Goal: Task Accomplishment & Management: Manage account settings

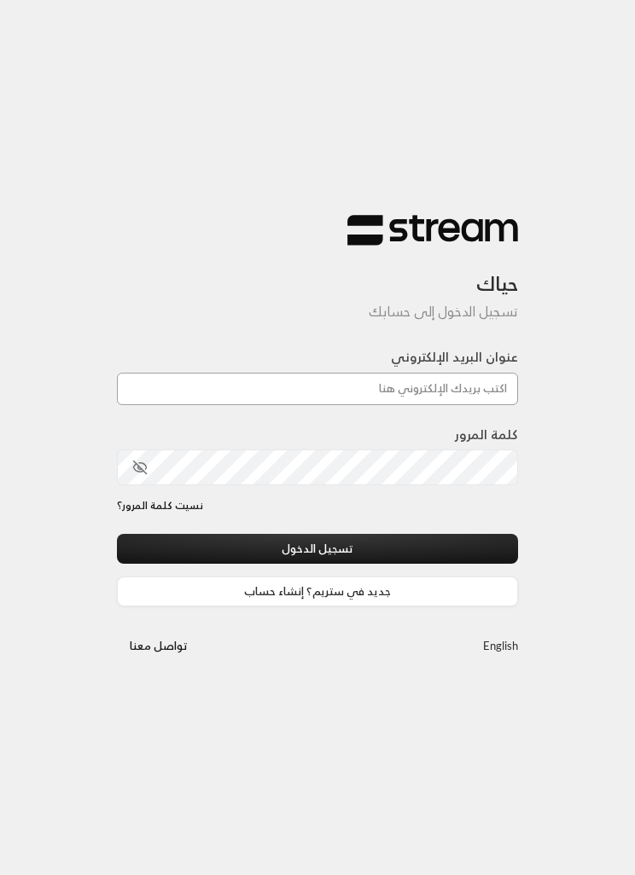
type input "[EMAIL_ADDRESS][DOMAIN_NAME]"
click at [317, 550] on button "تسجيل الدخول" at bounding box center [317, 549] width 401 height 30
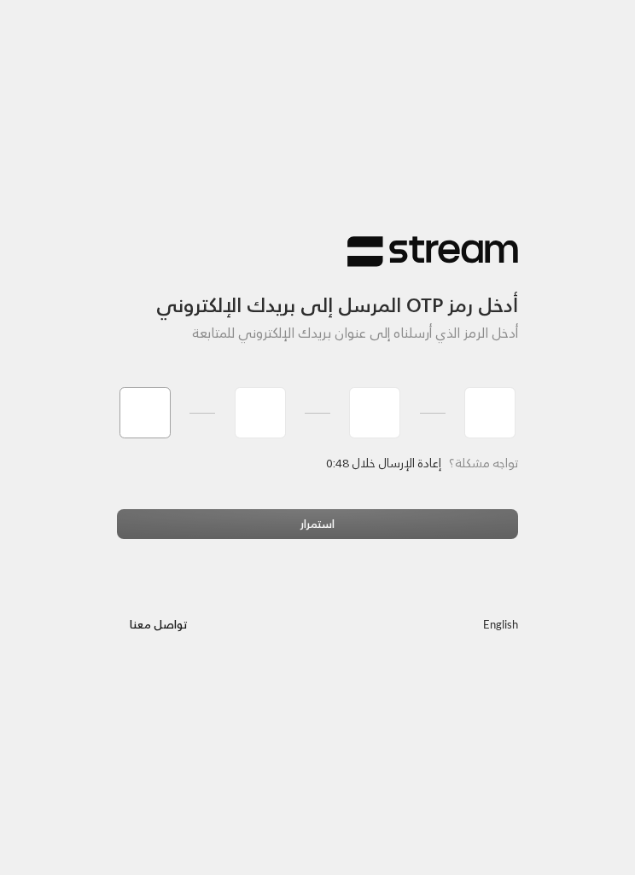
type input "0"
type input "5"
type input "3"
click at [331, 531] on div "استمرار" at bounding box center [317, 530] width 401 height 43
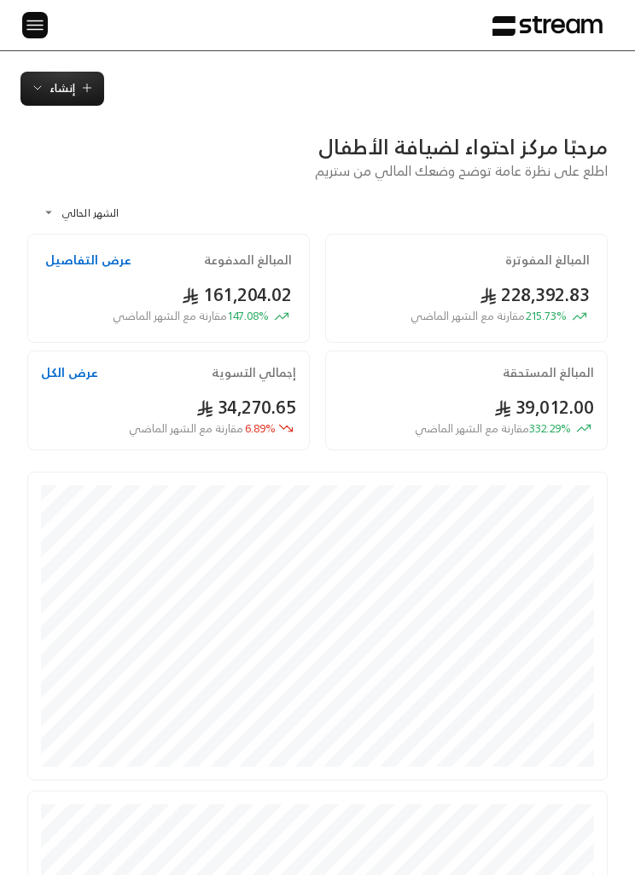
click at [38, 15] on img at bounding box center [35, 25] width 20 height 21
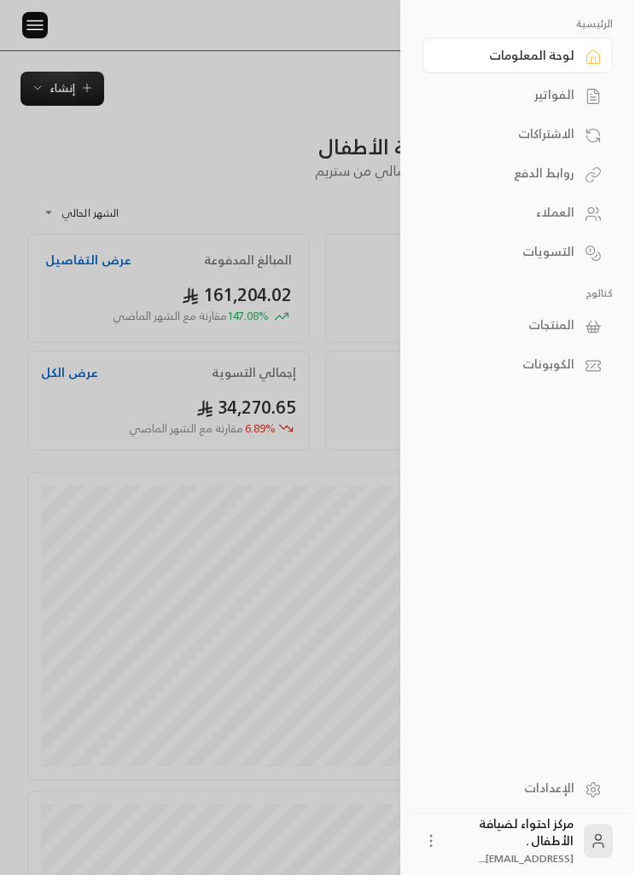
click at [573, 93] on div "الفواتير" at bounding box center [509, 94] width 131 height 17
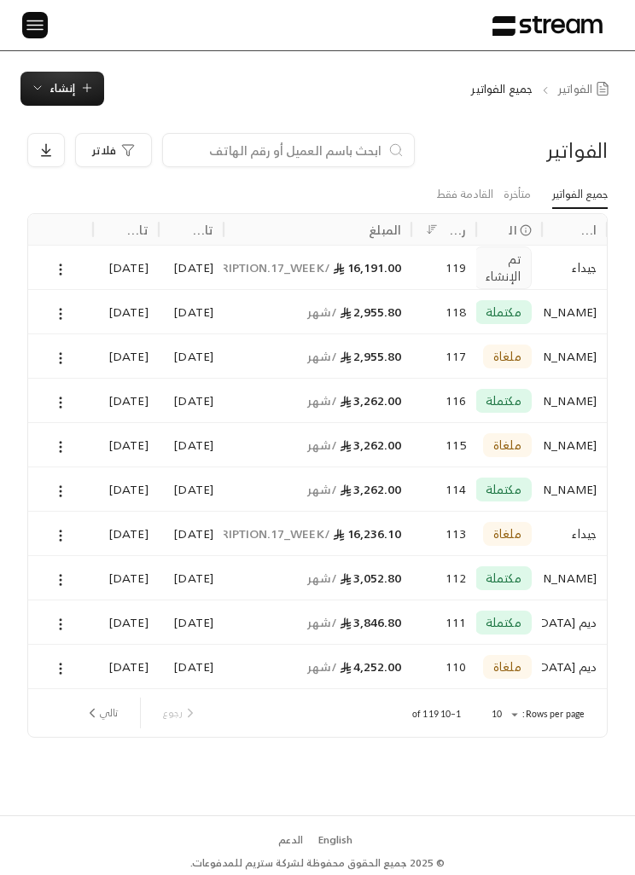
click at [104, 707] on button "تالي" at bounding box center [101, 713] width 47 height 29
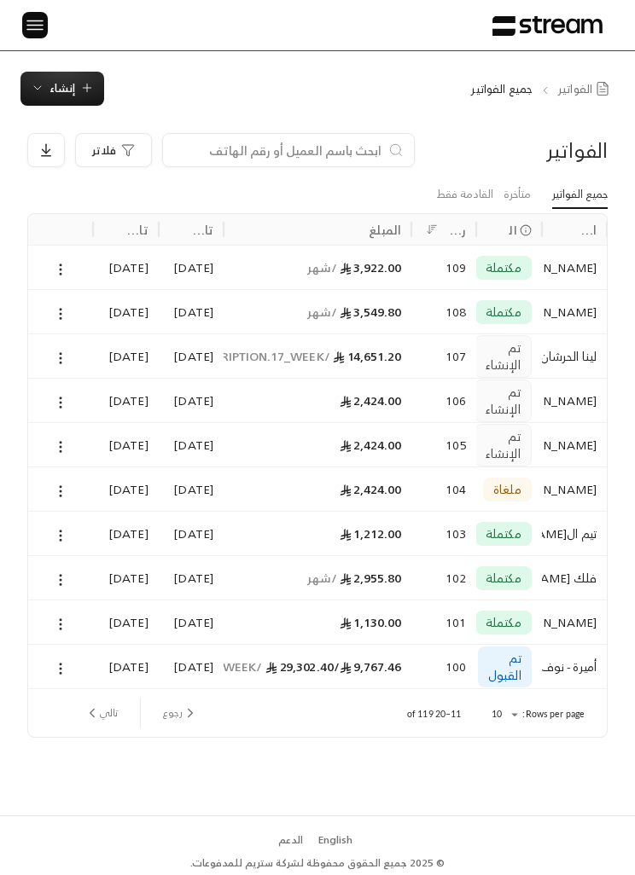
click at [60, 404] on icon at bounding box center [60, 402] width 15 height 15
click at [85, 451] on li "عرض" at bounding box center [78, 445] width 40 height 29
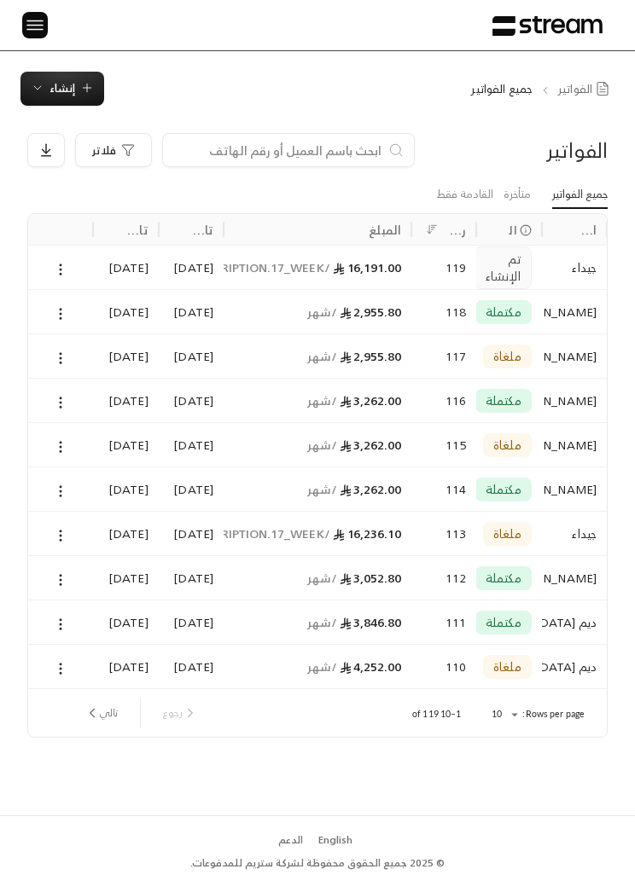
click at [67, 103] on button "إنشاء" at bounding box center [62, 89] width 84 height 34
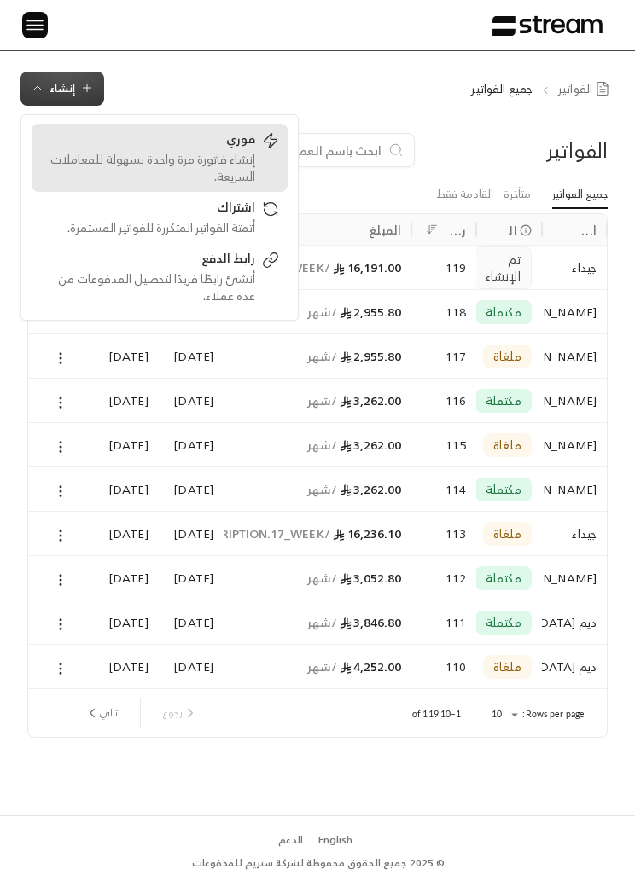
click at [242, 170] on div "إنشاء فاتورة مرة واحدة بسهولة للمعاملات السريعة." at bounding box center [147, 168] width 215 height 34
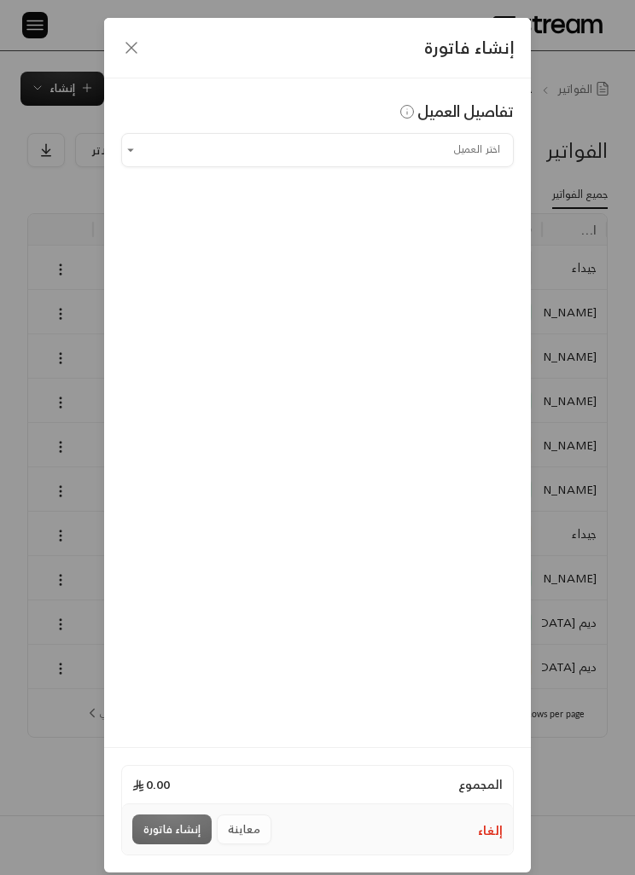
click at [481, 156] on input "اختر العميل" at bounding box center [317, 150] width 393 height 28
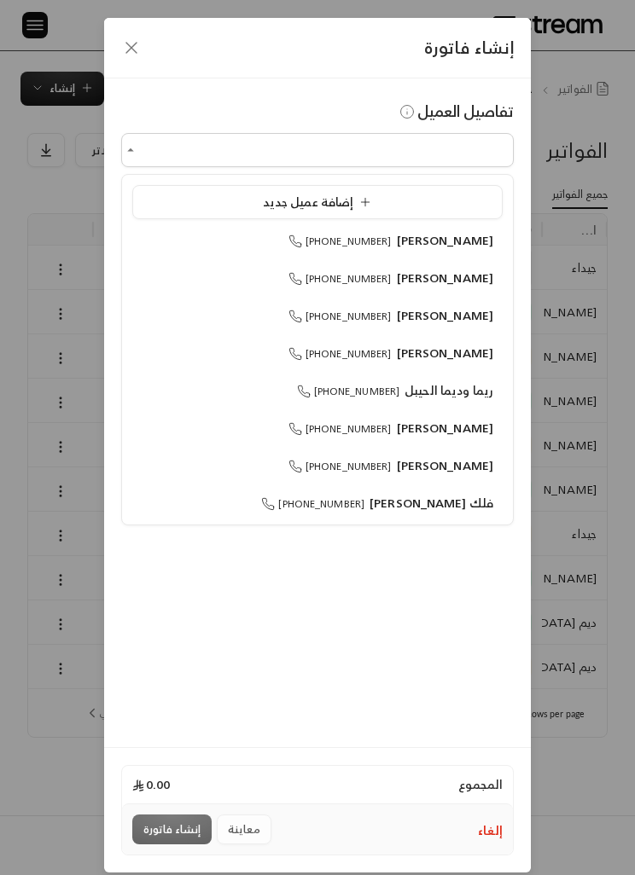
click at [479, 247] on span "صالح العقيل" at bounding box center [445, 240] width 97 height 21
type input "**********"
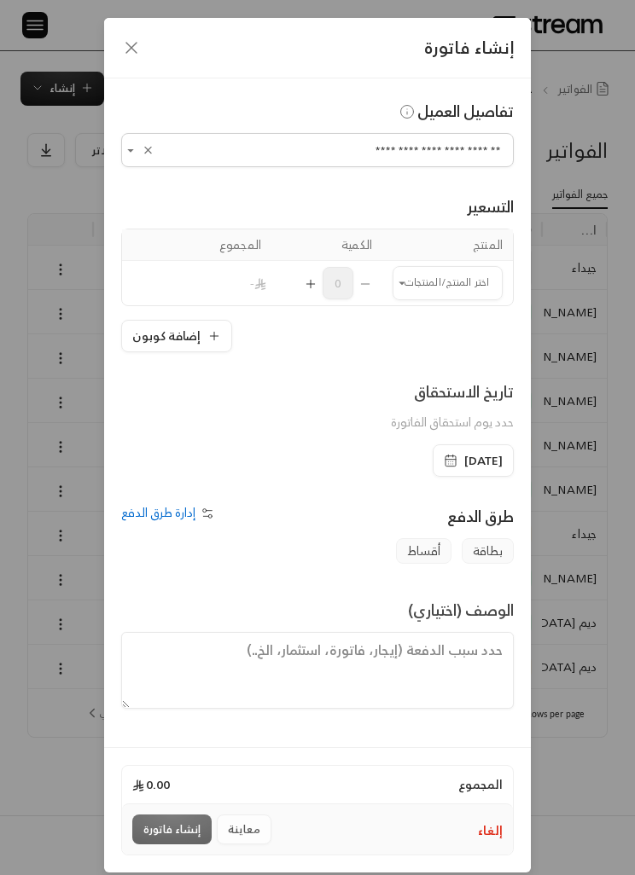
click at [474, 280] on input "اختر العميل" at bounding box center [448, 283] width 110 height 28
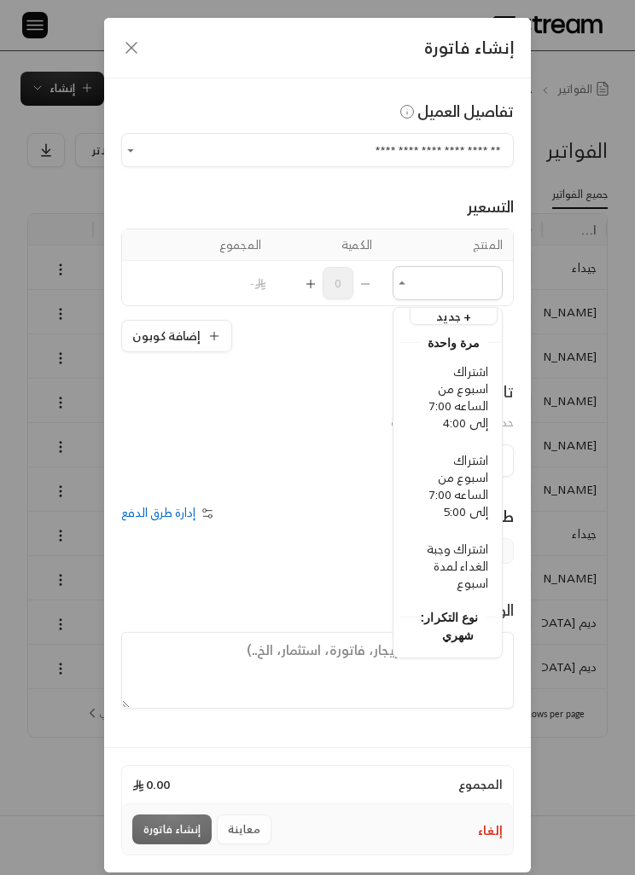
scroll to position [34, -12]
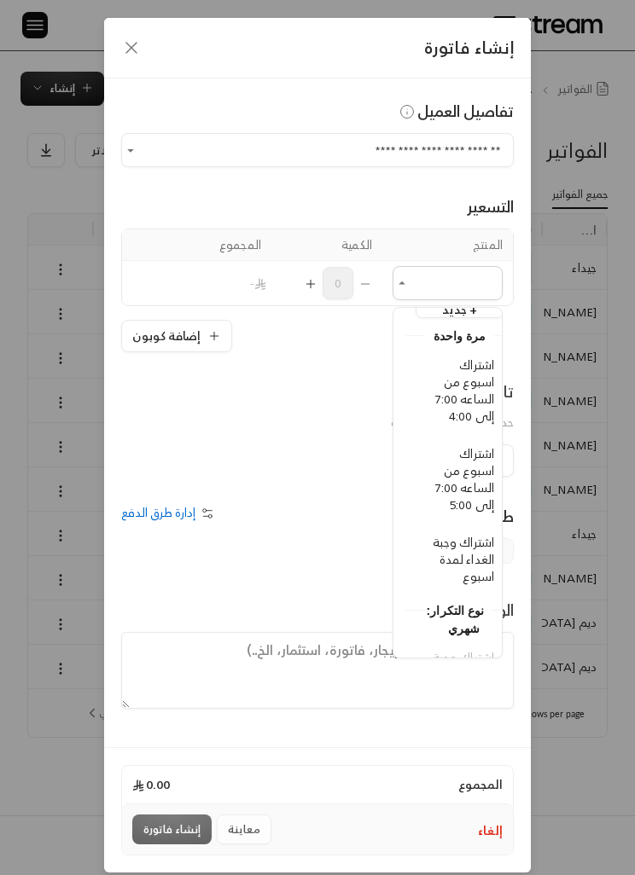
click at [486, 410] on span "اشتراك اسبوع من الساعه 7:00 إلى 4:00" at bounding box center [464, 390] width 59 height 73
type input "**********"
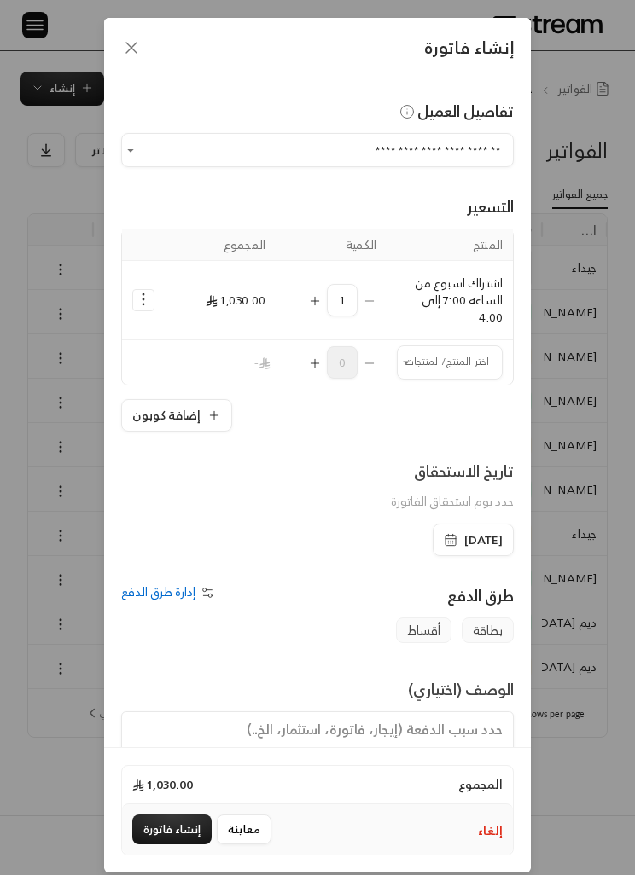
click at [311, 308] on icon "Selected Products" at bounding box center [315, 301] width 14 height 14
click at [416, 372] on input "اختر العميل" at bounding box center [450, 362] width 106 height 28
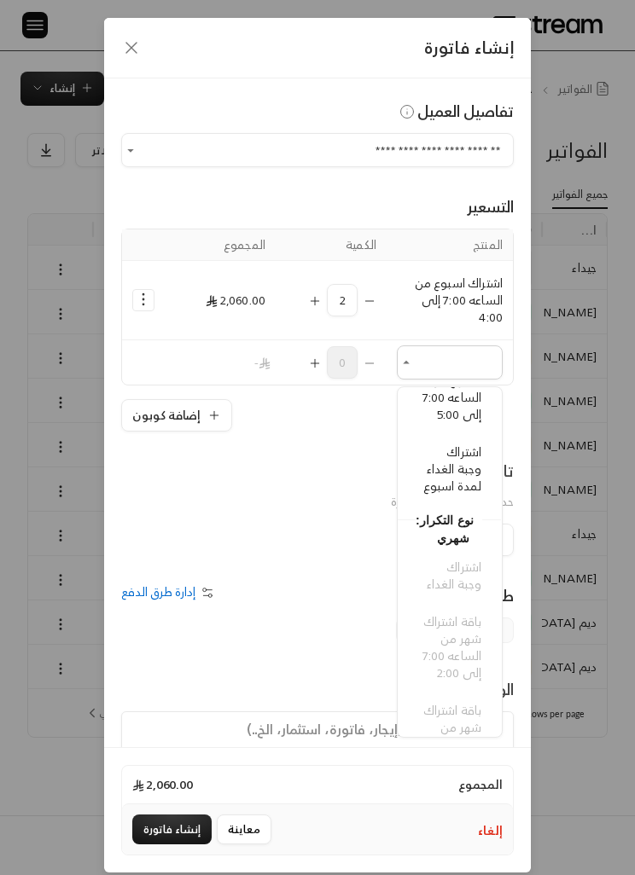
scroll to position [204, 0]
click at [484, 479] on li "اشتراك وجبة الغداء لمدة اسبوع" at bounding box center [450, 469] width 84 height 67
type input "**********"
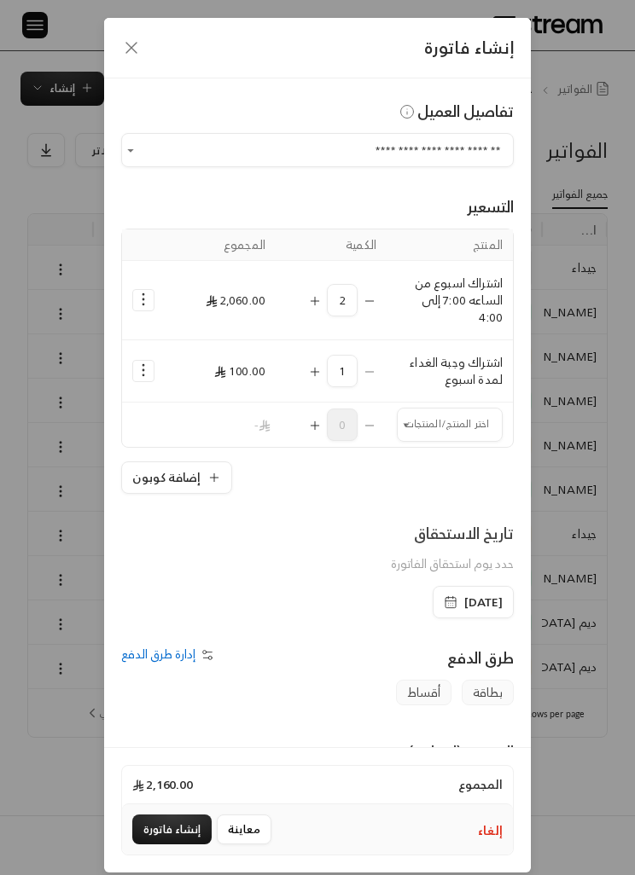
click at [310, 374] on icon "Selected Products" at bounding box center [315, 372] width 14 height 14
click at [149, 38] on div "إنشاء فاتورة" at bounding box center [317, 48] width 427 height 61
click at [132, 38] on icon "button" at bounding box center [131, 48] width 20 height 20
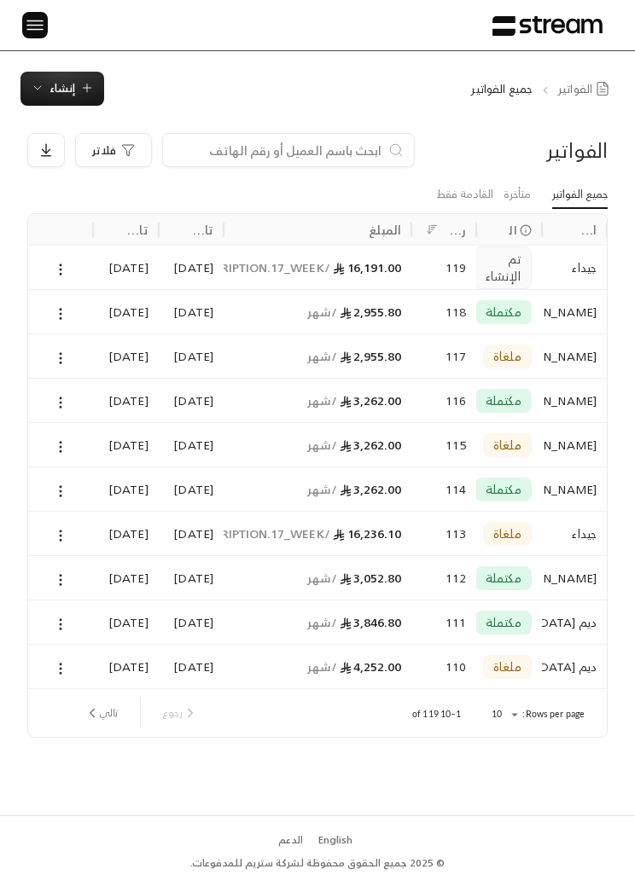
click at [96, 719] on icon "next page" at bounding box center [91, 713] width 15 height 15
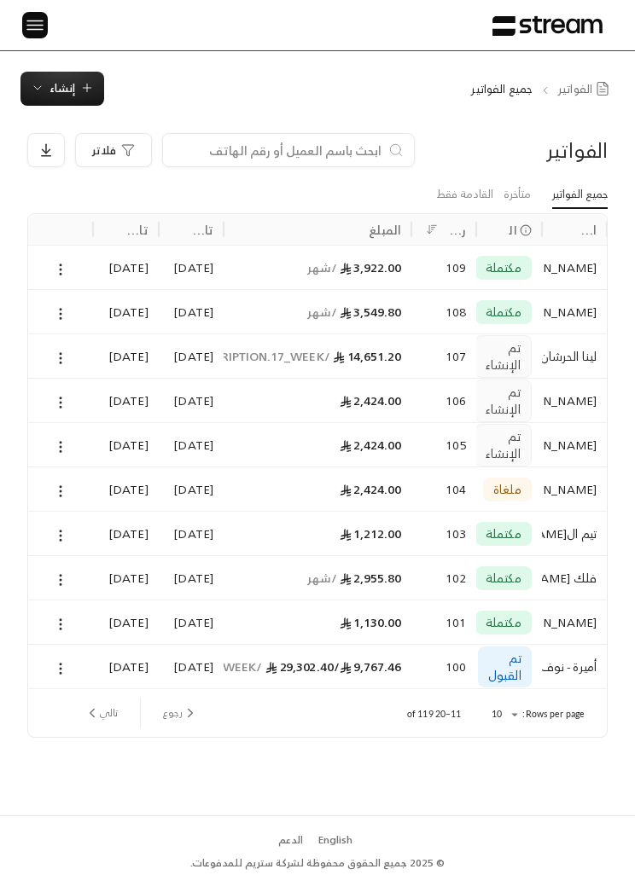
click at [55, 398] on icon at bounding box center [60, 402] width 15 height 15
click at [70, 436] on li "عرض" at bounding box center [78, 445] width 40 height 29
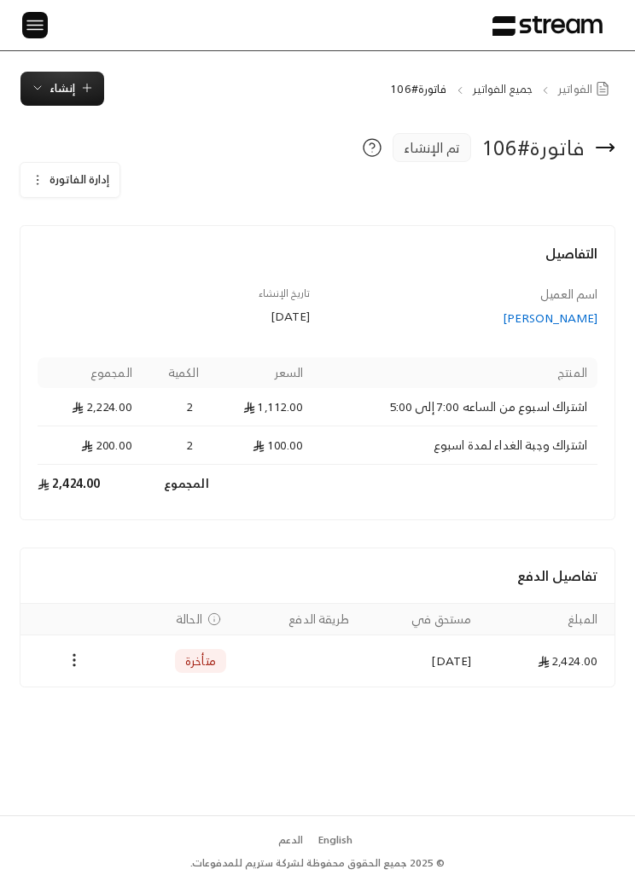
click at [44, 20] on img at bounding box center [35, 25] width 20 height 21
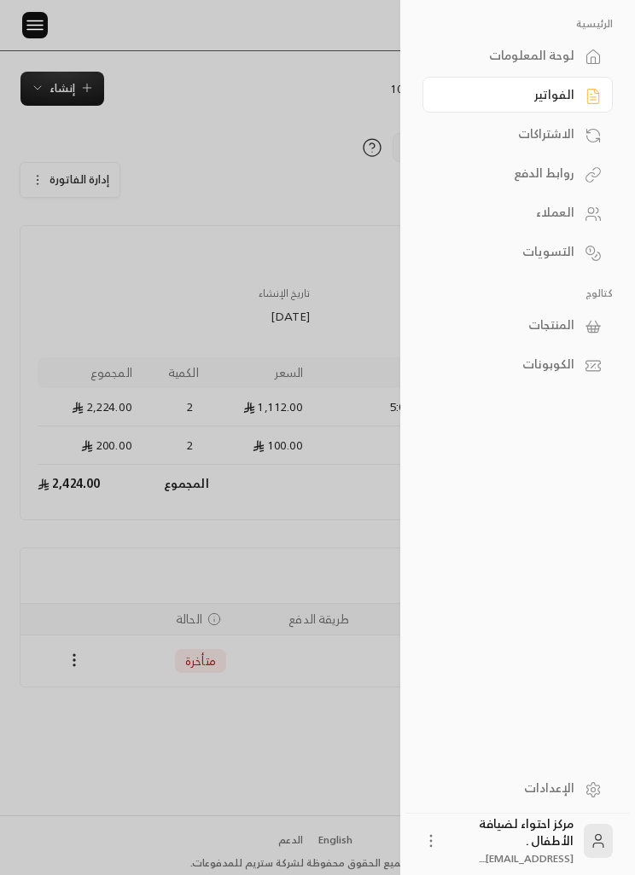
click at [70, 80] on div at bounding box center [317, 437] width 635 height 875
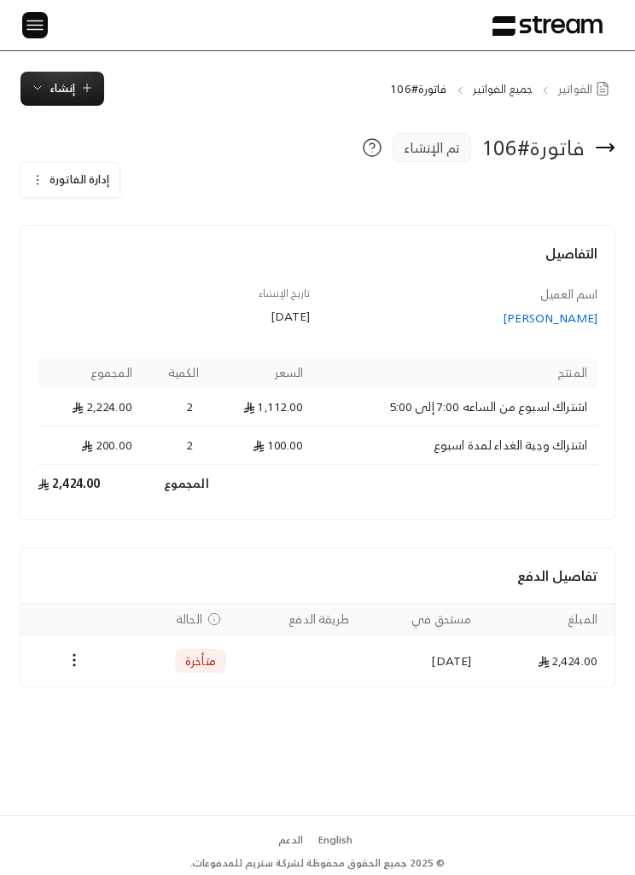
click at [69, 79] on span "إنشاء" at bounding box center [62, 89] width 26 height 20
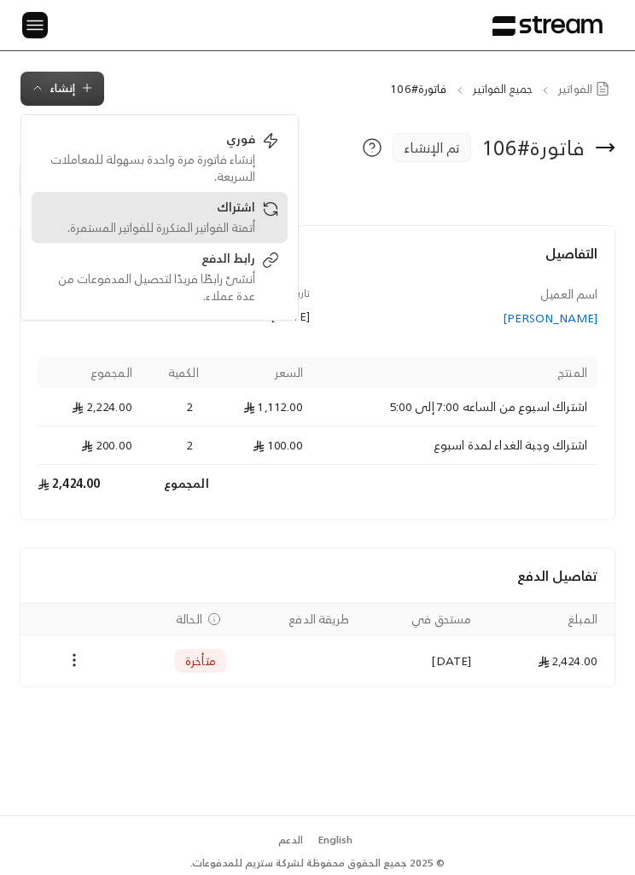
click at [235, 218] on div "اشتراك" at bounding box center [147, 209] width 215 height 20
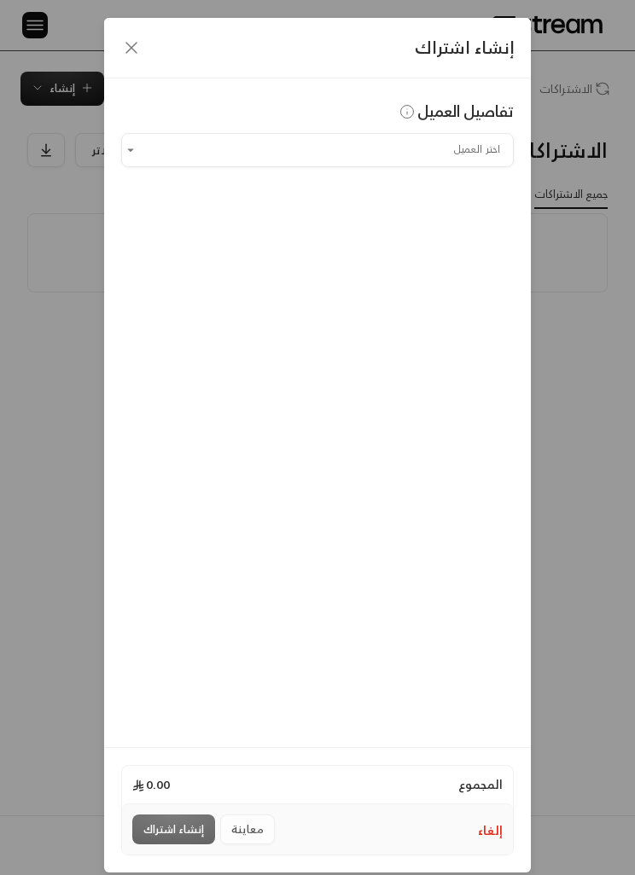
click at [460, 137] on input "اختر العميل" at bounding box center [317, 150] width 393 height 28
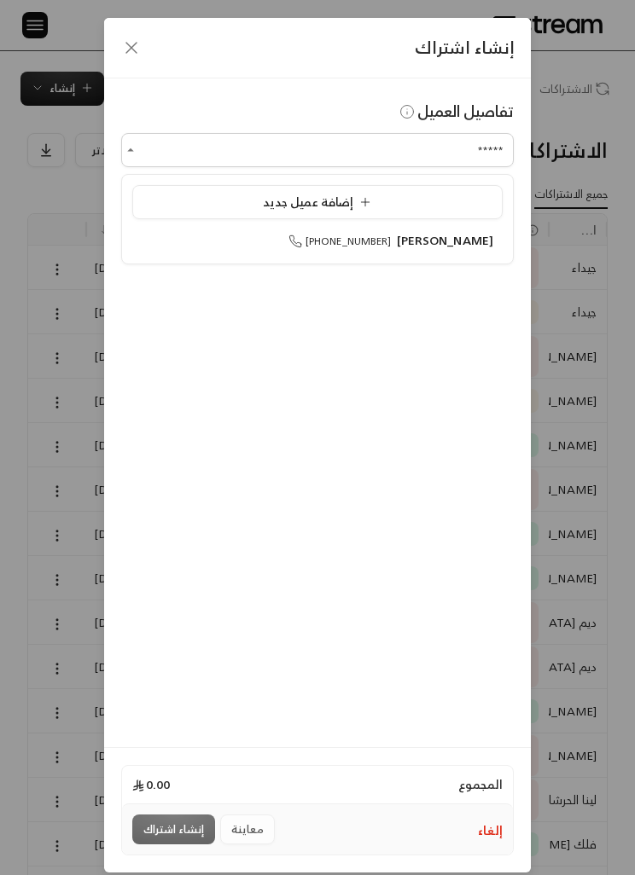
click at [457, 237] on span "عبدالعزيز الحسني" at bounding box center [445, 240] width 97 height 21
type input "**********"
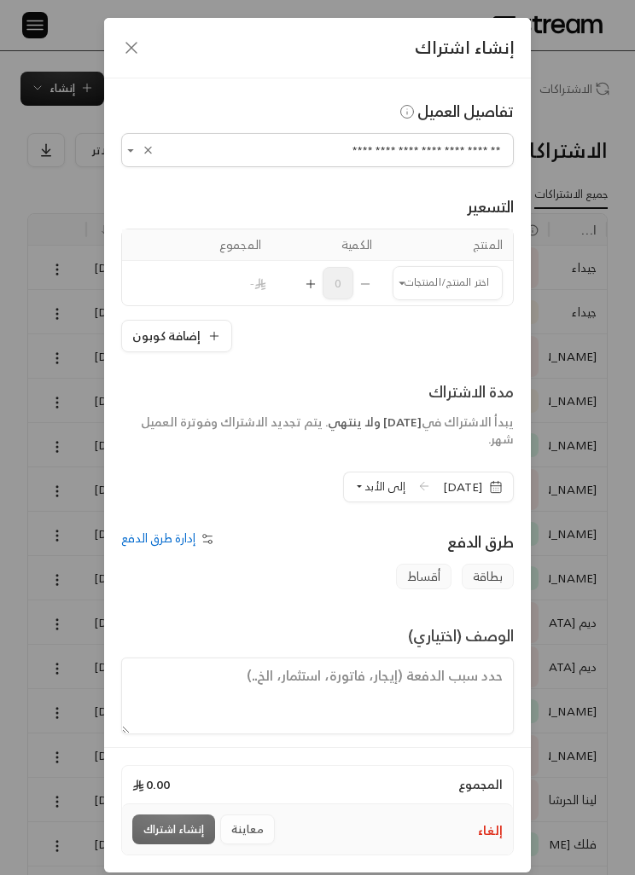
click at [453, 287] on input "اختر العميل" at bounding box center [448, 283] width 110 height 28
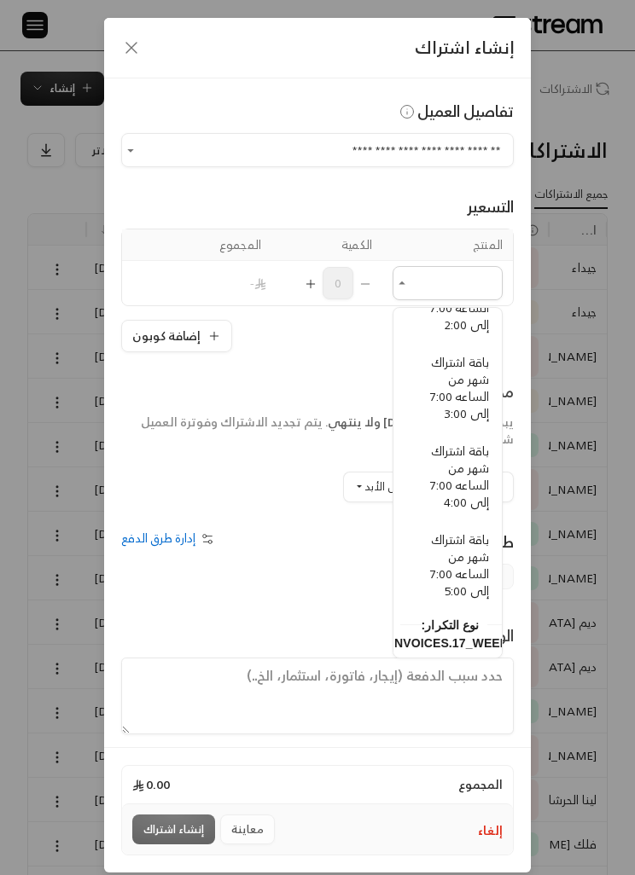
scroll to position [477, -3]
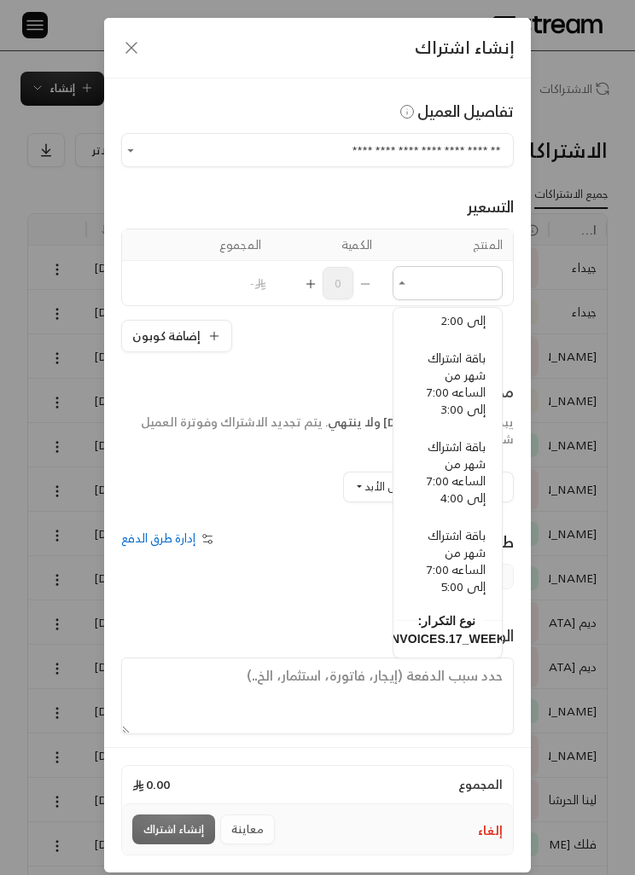
click at [463, 465] on span "باقة اشتراك شهر من الساعه 7:00 إلى 4:00" at bounding box center [456, 472] width 59 height 73
type input "**********"
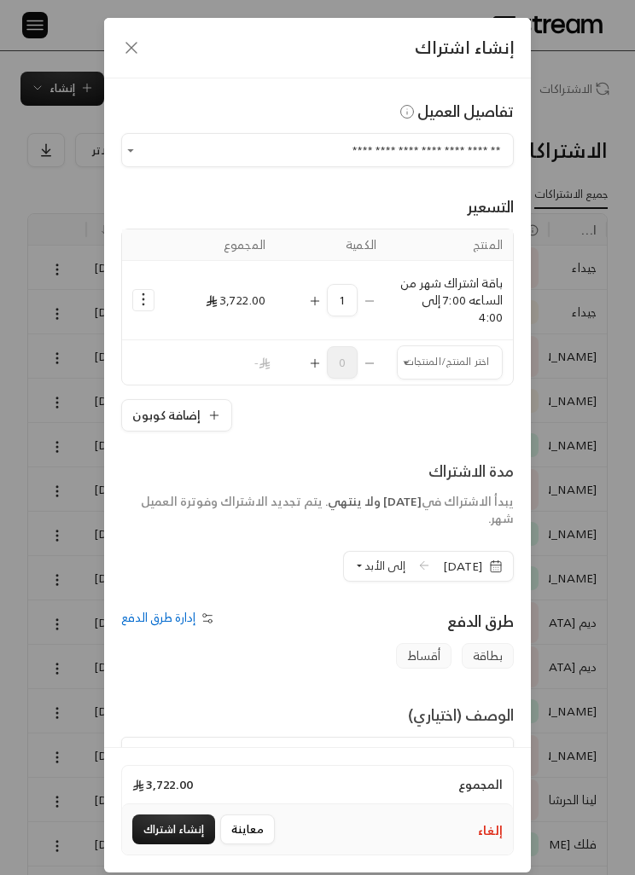
click at [427, 361] on input "اختر العميل" at bounding box center [450, 362] width 106 height 28
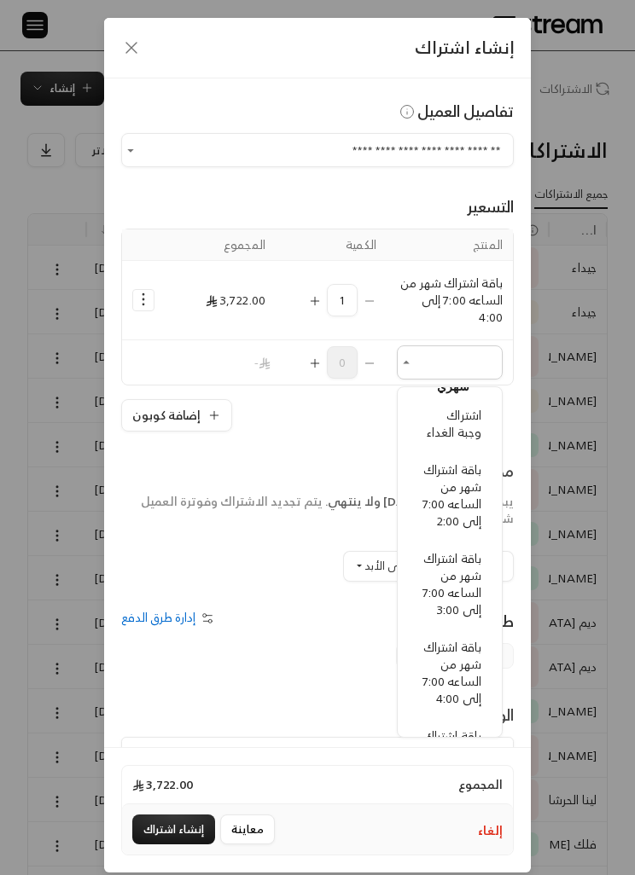
scroll to position [348, 0]
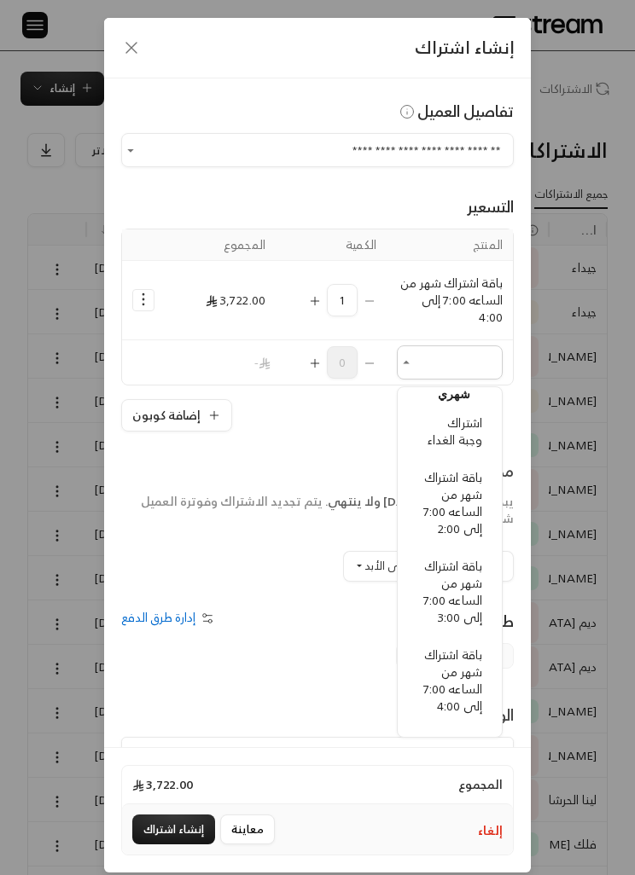
click at [470, 432] on span "اشتراك وجبة الغداء" at bounding box center [454, 431] width 55 height 38
type input "**********"
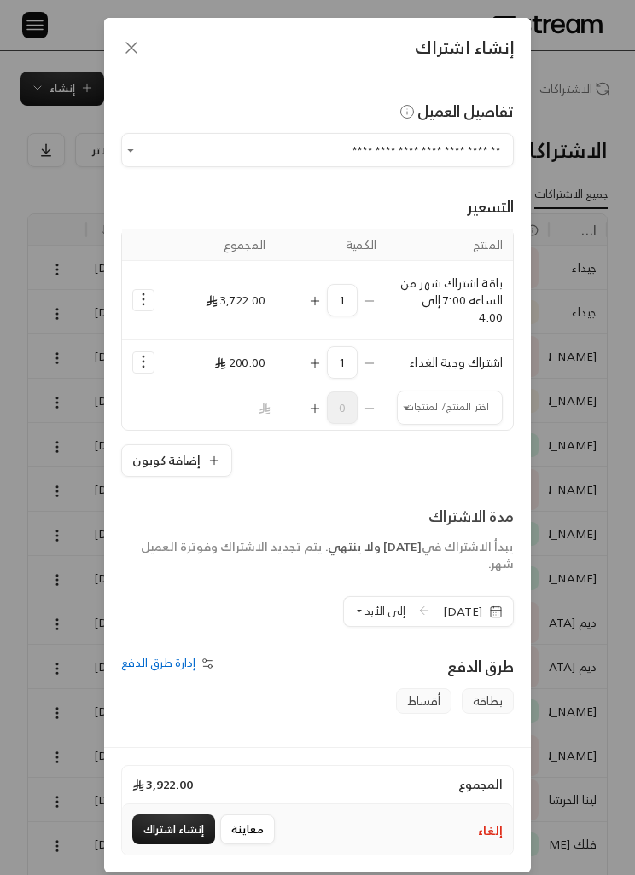
click at [138, 292] on icon "Selected Products" at bounding box center [143, 299] width 17 height 17
click at [230, 335] on span "إضافة كوبون" at bounding box center [213, 343] width 56 height 18
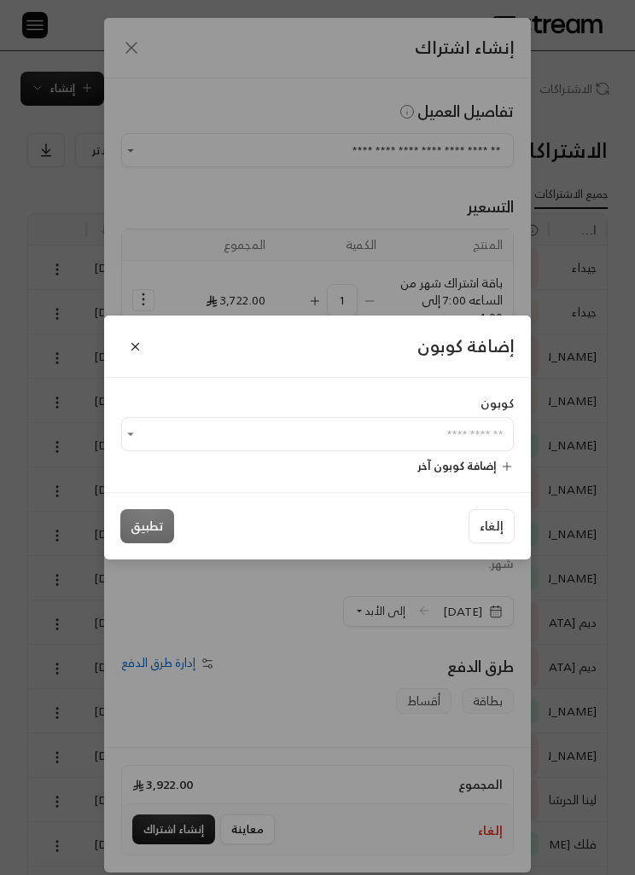
click at [423, 443] on input "اختر العميل" at bounding box center [317, 435] width 393 height 28
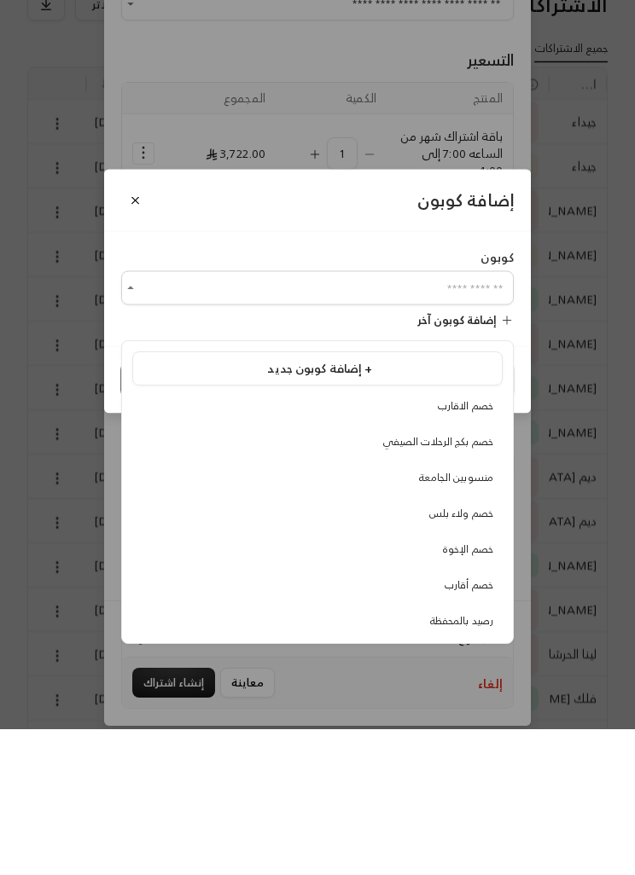
click at [473, 615] on span "منسوبين الجامعة" at bounding box center [456, 624] width 74 height 18
type input "**********"
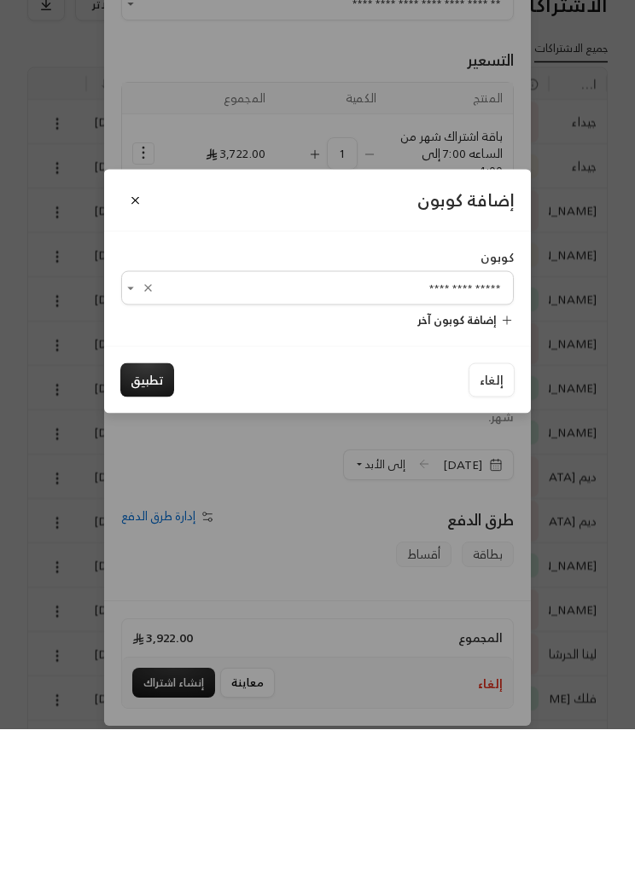
click at [151, 509] on button "تطبيق" at bounding box center [147, 526] width 54 height 34
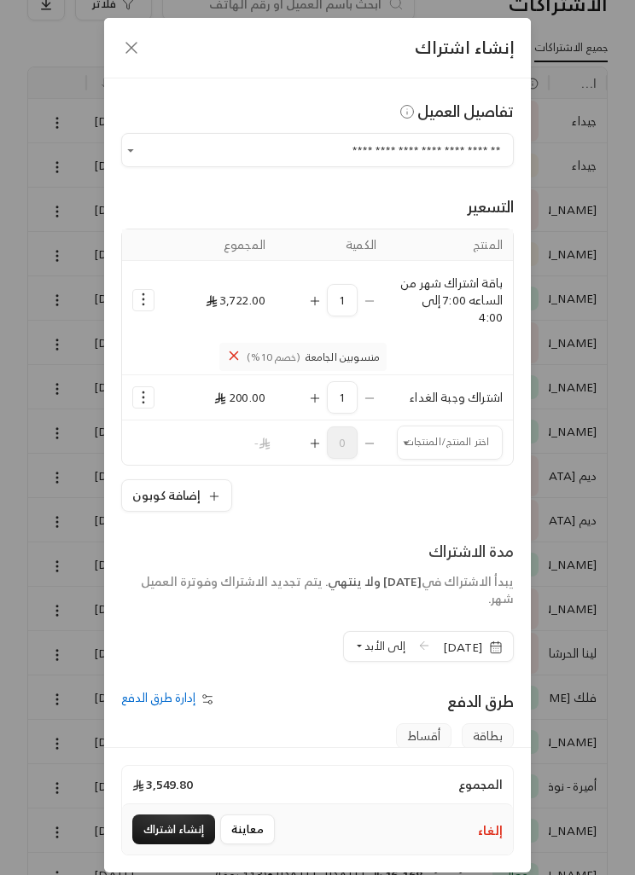
click at [494, 639] on span "28/08/2025" at bounding box center [473, 647] width 60 height 17
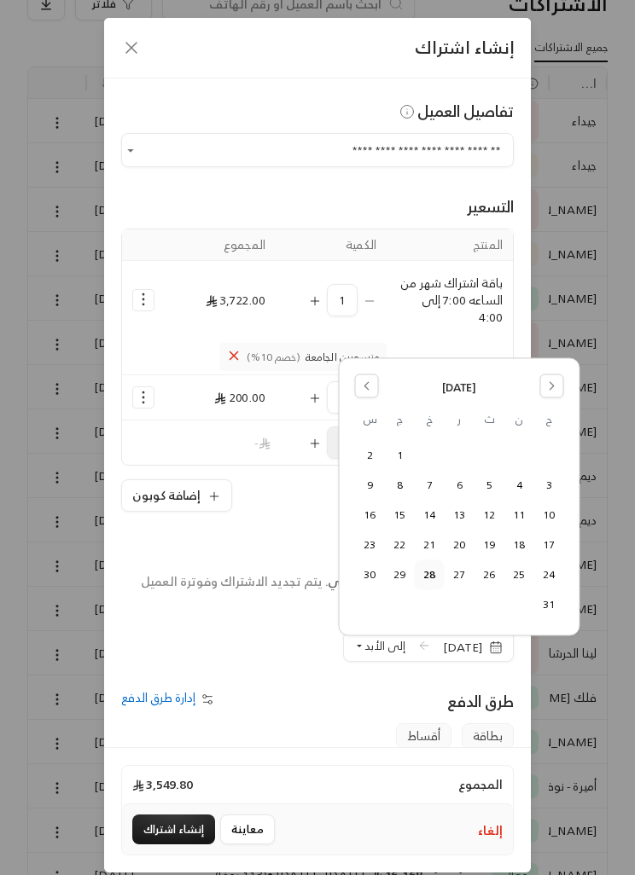
click at [355, 390] on button "Go to the Previous Month" at bounding box center [367, 387] width 24 height 24
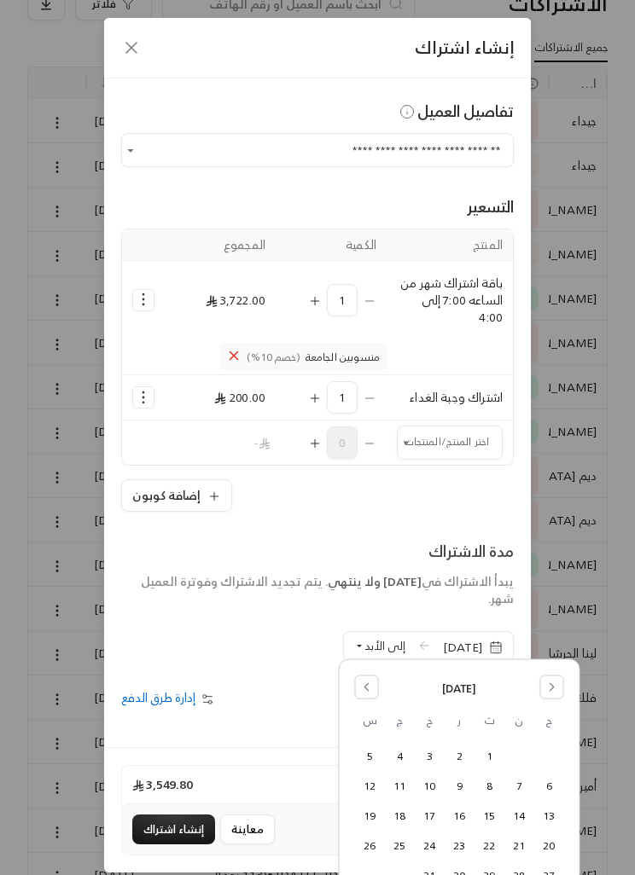
click at [543, 691] on button "Go to the Next Month" at bounding box center [552, 688] width 24 height 24
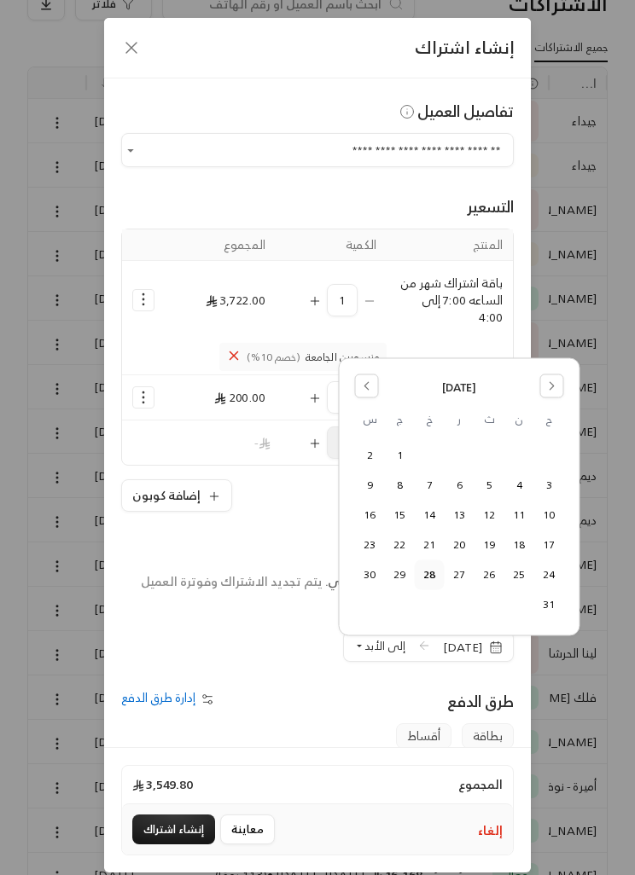
click at [543, 380] on button "Go to the Next Month" at bounding box center [552, 387] width 24 height 24
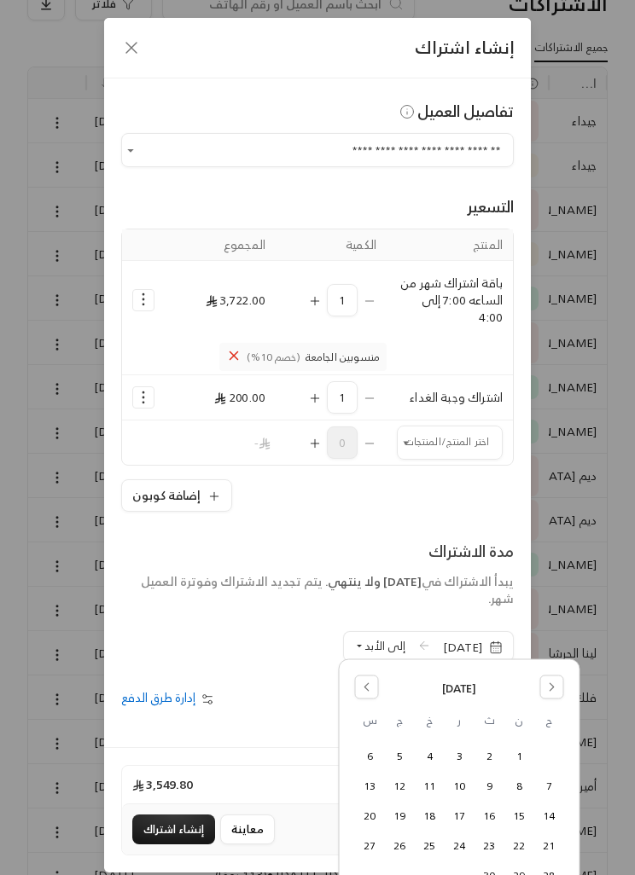
click at [461, 748] on button "3" at bounding box center [459, 756] width 28 height 28
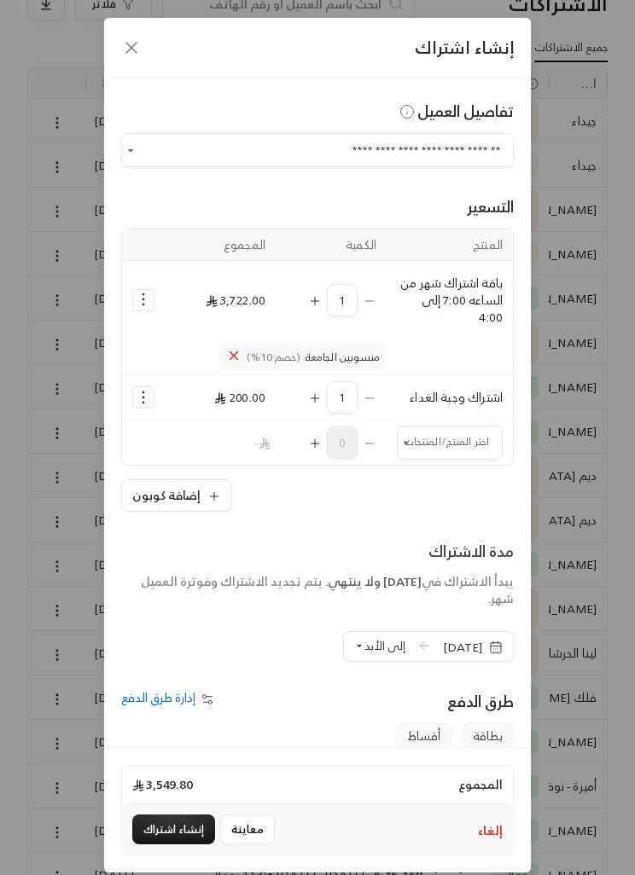
click at [364, 638] on span "إلى الأبد" at bounding box center [384, 647] width 41 height 20
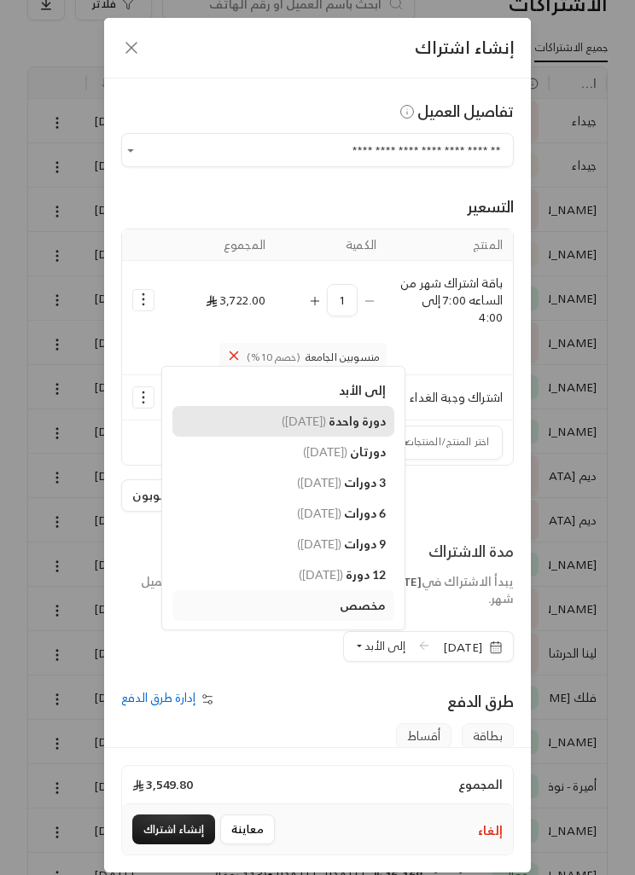
click at [331, 416] on span "دورة واحدة" at bounding box center [357, 421] width 57 height 15
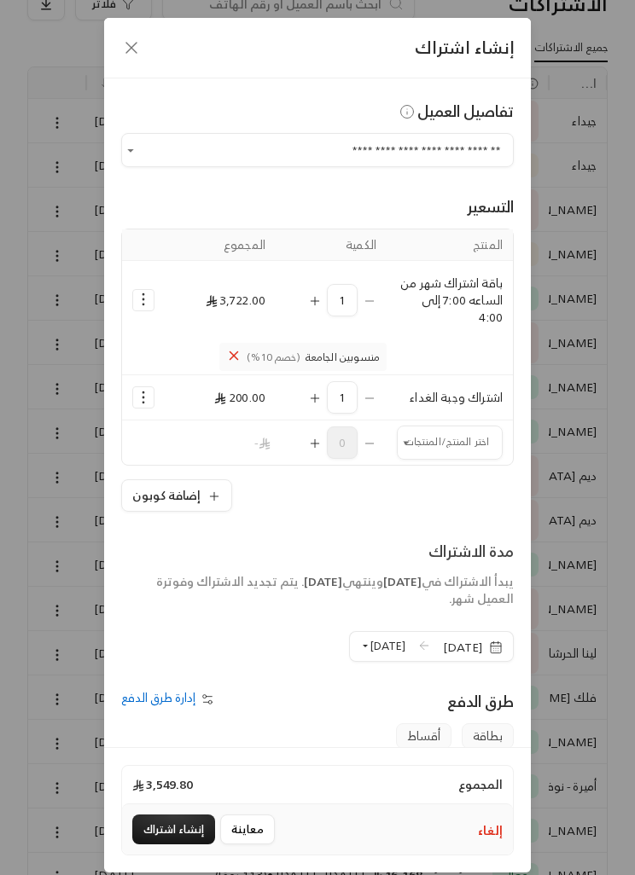
click at [482, 647] on span "3/09/2025" at bounding box center [473, 647] width 60 height 17
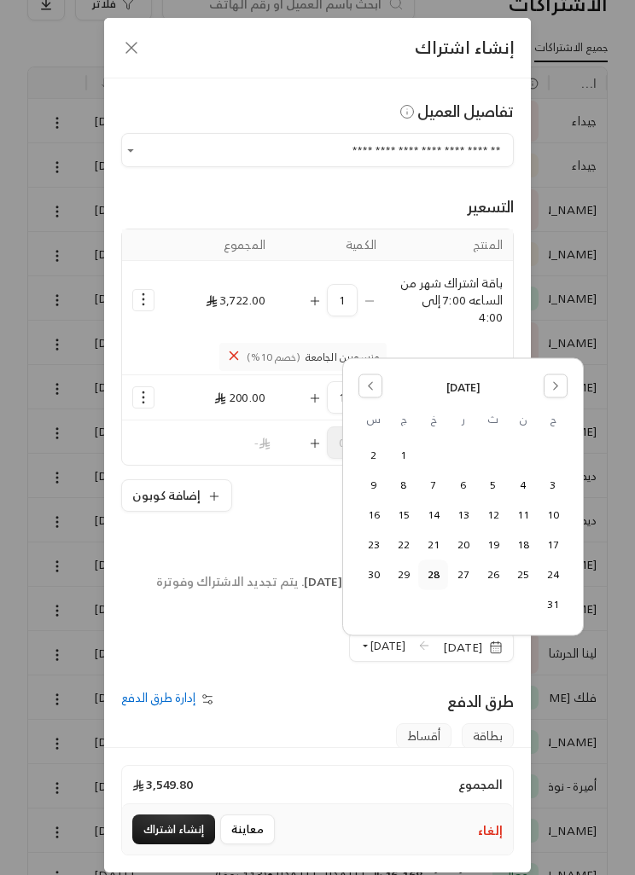
click at [544, 375] on button "Go to the Next Month" at bounding box center [556, 387] width 24 height 24
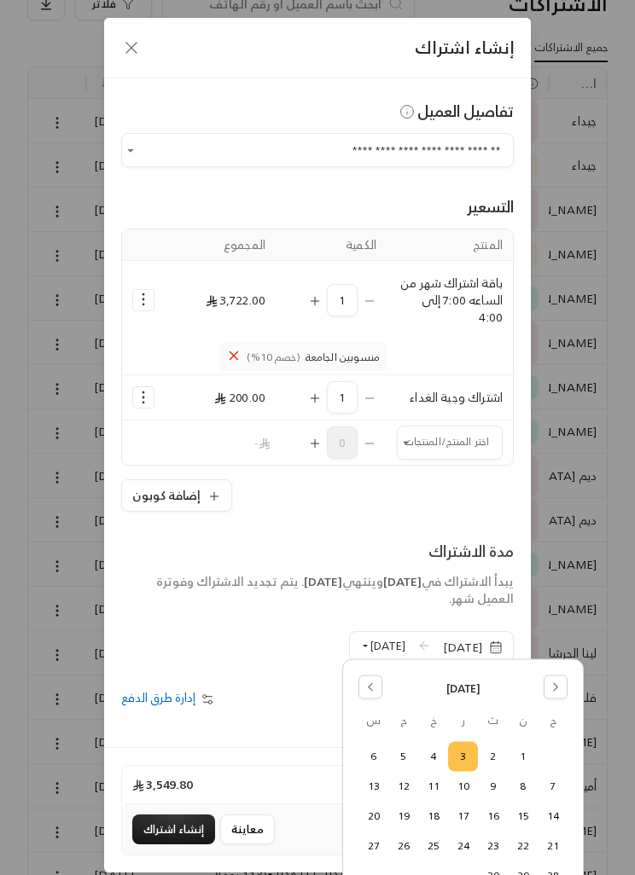
click at [435, 749] on button "4" at bounding box center [433, 756] width 28 height 28
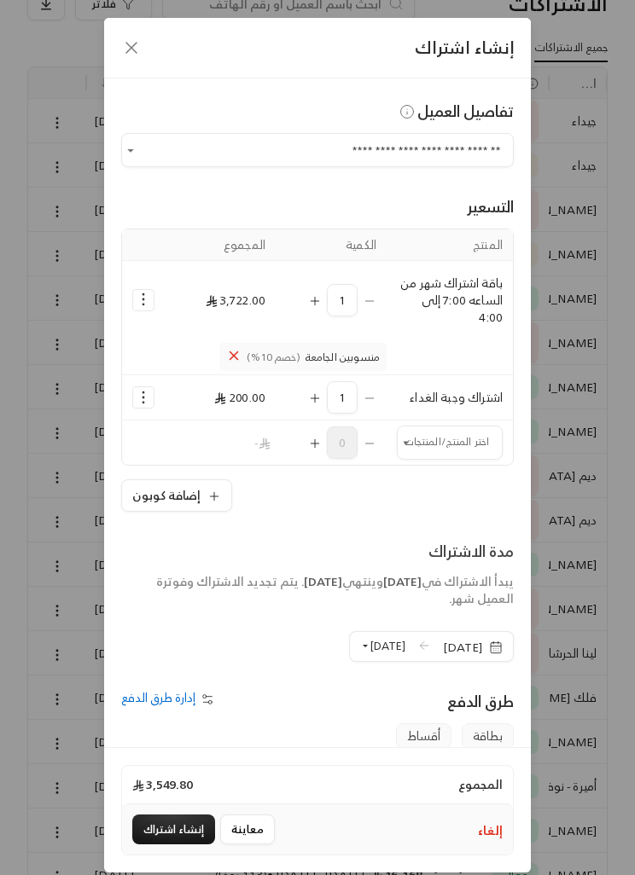
click at [179, 845] on button "إنشاء اشتراك" at bounding box center [173, 830] width 83 height 30
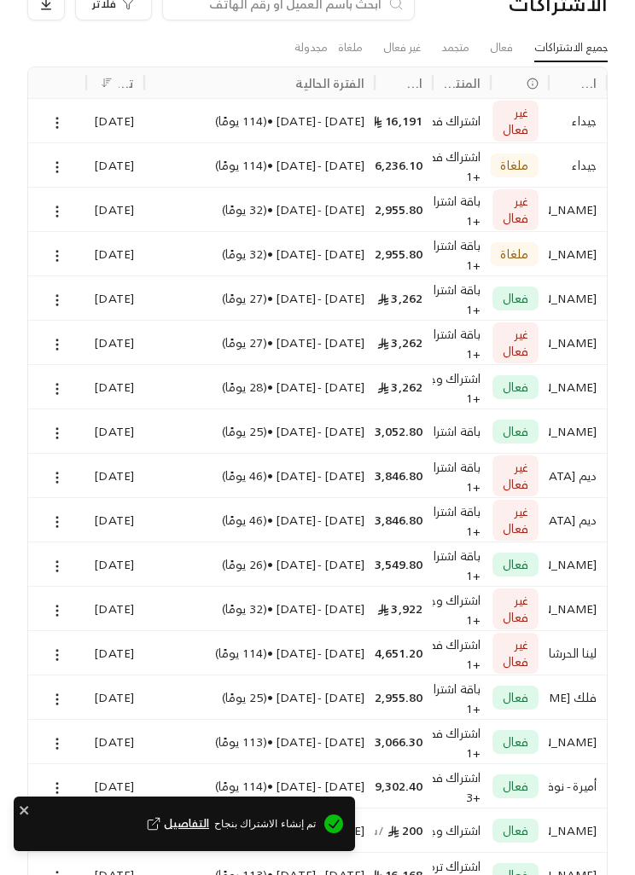
scroll to position [3, 0]
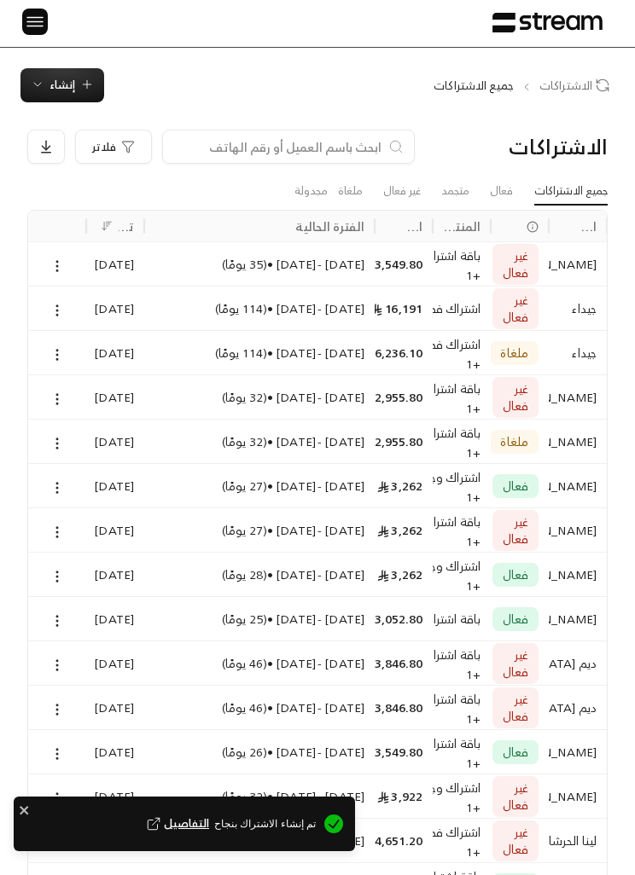
click at [56, 259] on icon at bounding box center [56, 266] width 15 height 15
click at [85, 300] on link "عرض" at bounding box center [75, 308] width 40 height 29
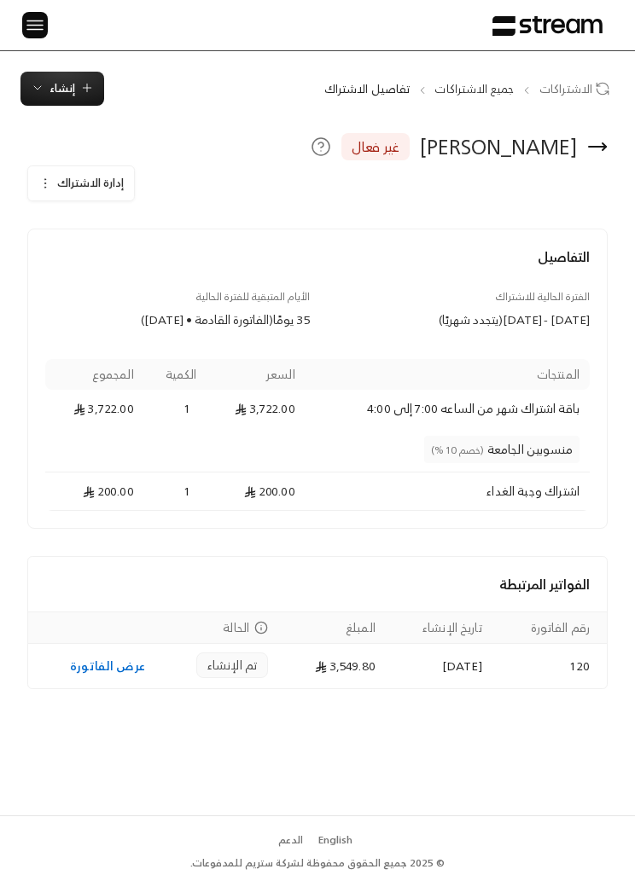
click at [102, 666] on link "عرض الفاتورة" at bounding box center [107, 665] width 75 height 21
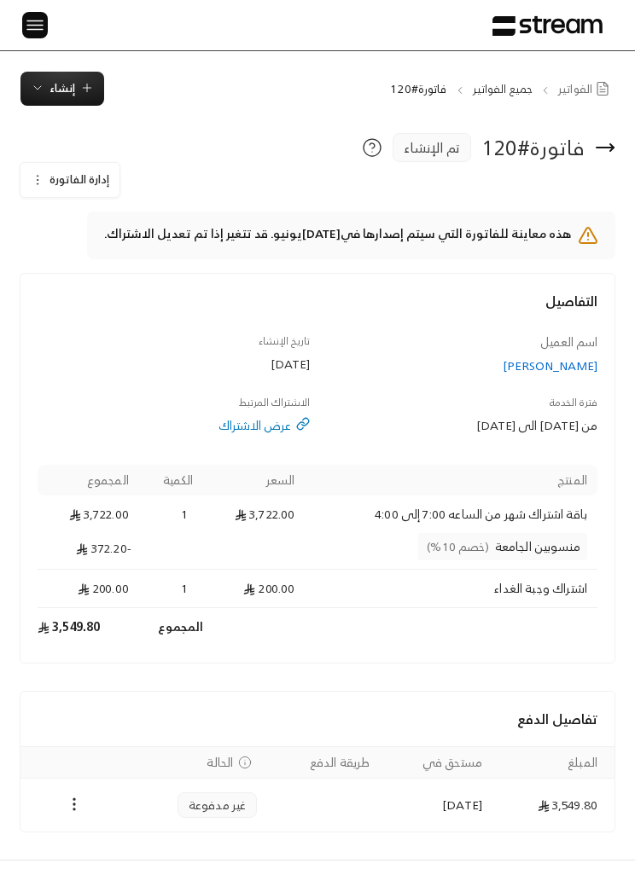
click at [75, 795] on button "Payments" at bounding box center [74, 805] width 20 height 20
click at [163, 851] on li "تغيير الحالة الى مدفوعة" at bounding box center [131, 848] width 116 height 29
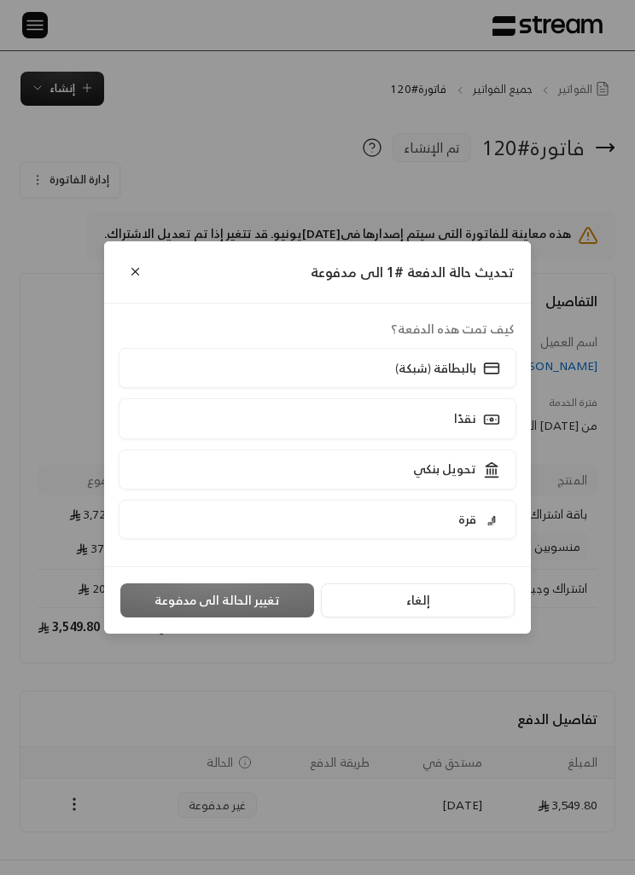
click at [474, 478] on p "تحويل بنكي" at bounding box center [444, 469] width 63 height 17
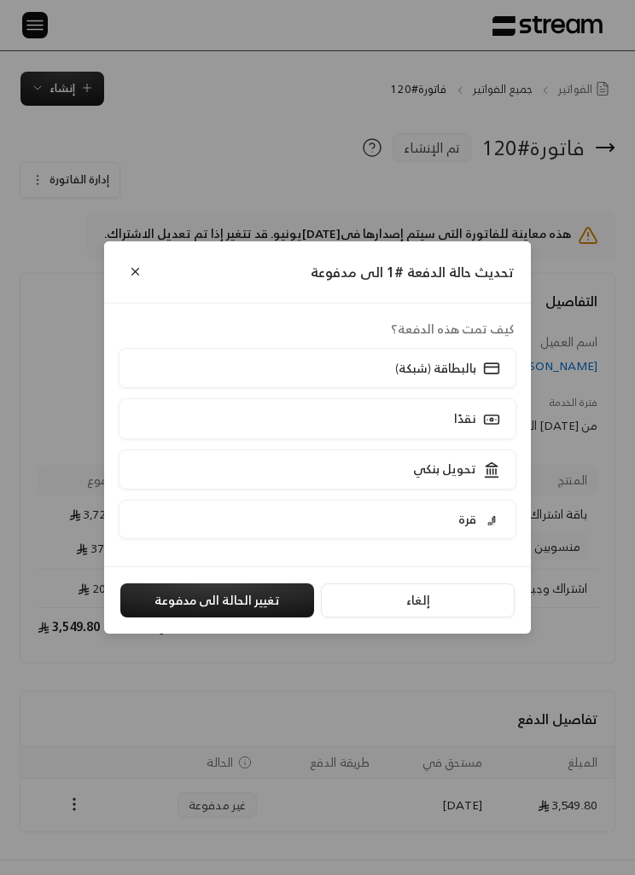
click at [258, 618] on button "تغيير الحالة الى مدفوعة" at bounding box center [217, 601] width 194 height 34
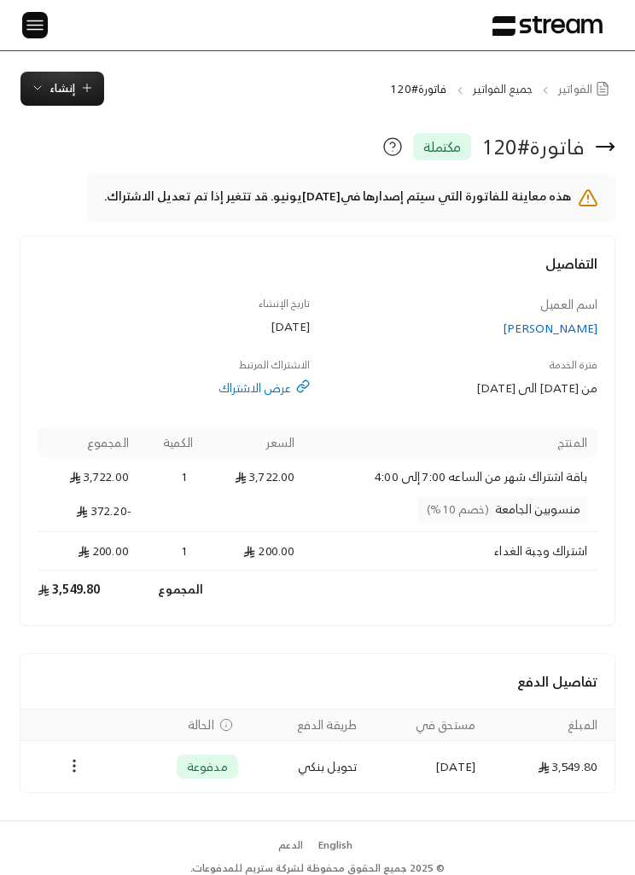
click at [75, 89] on span "إنشاء" at bounding box center [62, 89] width 63 height 20
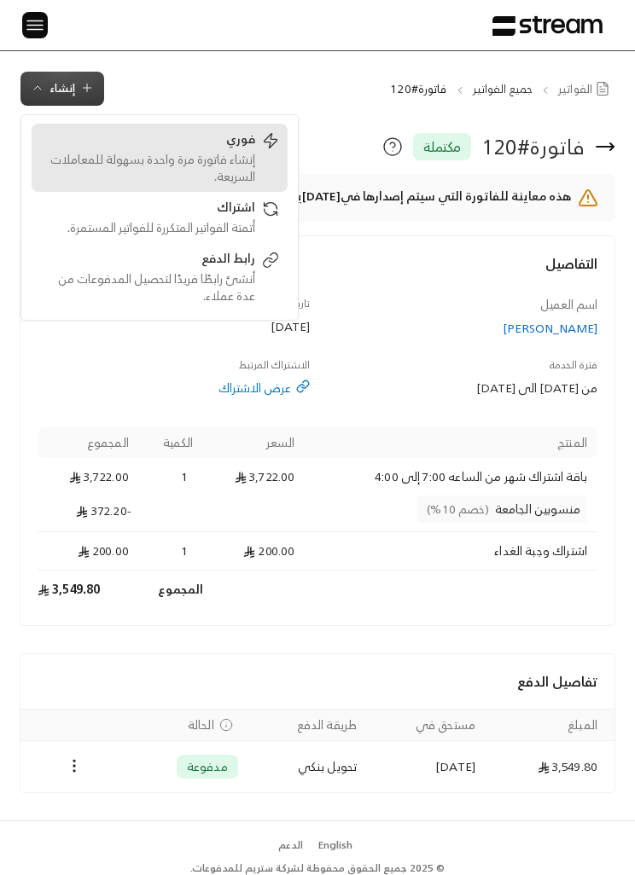
click at [253, 149] on div "فوري" at bounding box center [147, 141] width 215 height 20
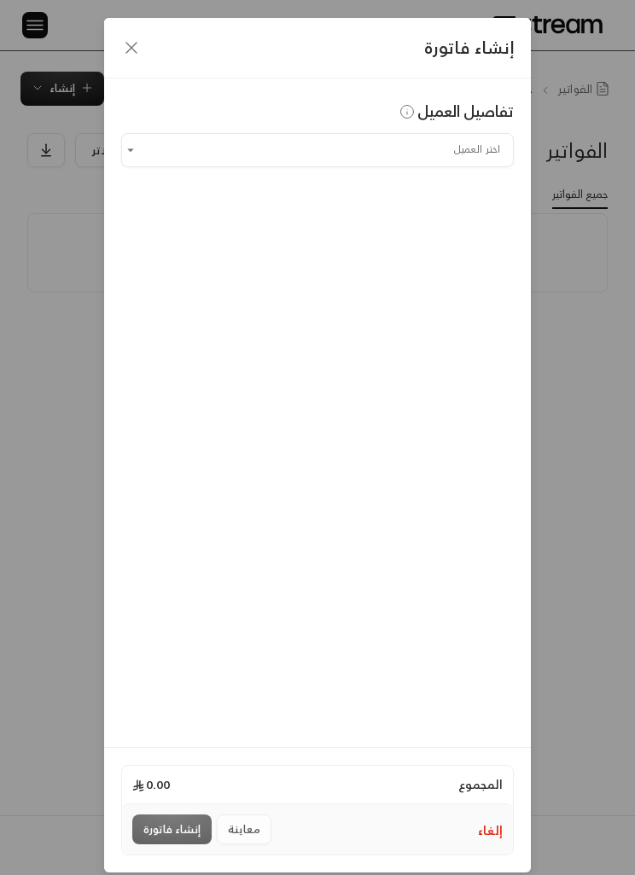
click at [141, 50] on icon "button" at bounding box center [131, 48] width 20 height 20
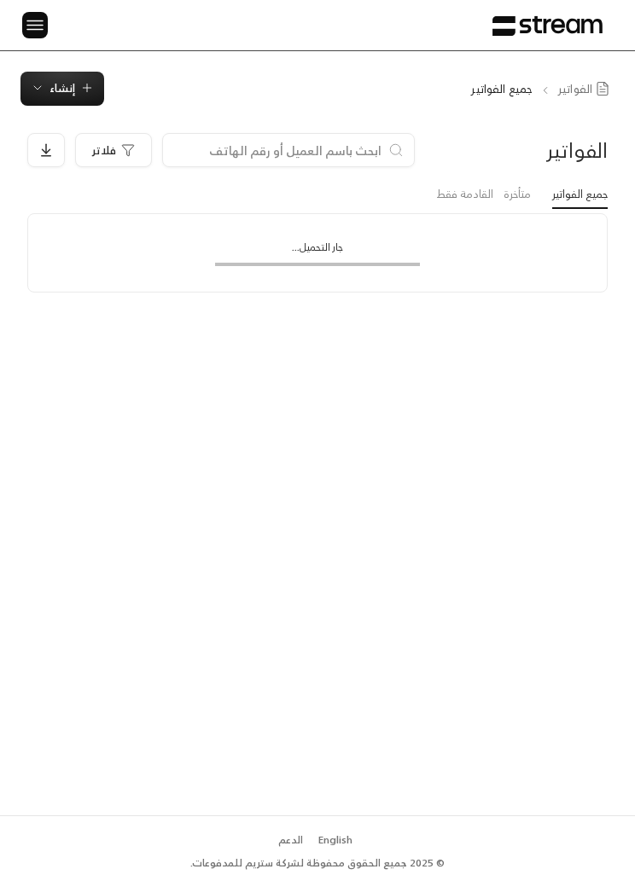
click at [84, 87] on icon "button" at bounding box center [87, 88] width 14 height 14
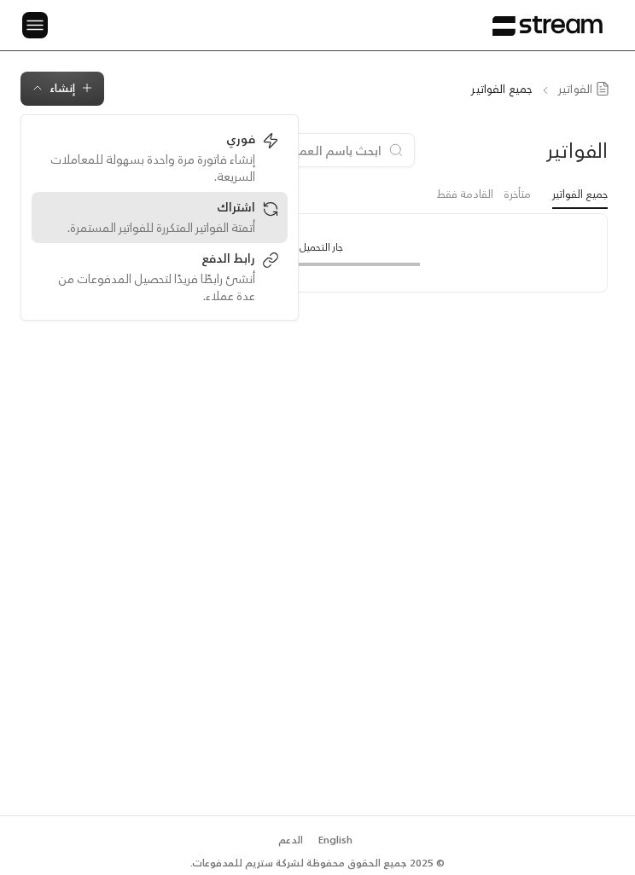
click at [142, 195] on link "اشتراك أتمتة الفواتير المتكررة للفواتير المستمرة." at bounding box center [160, 217] width 256 height 51
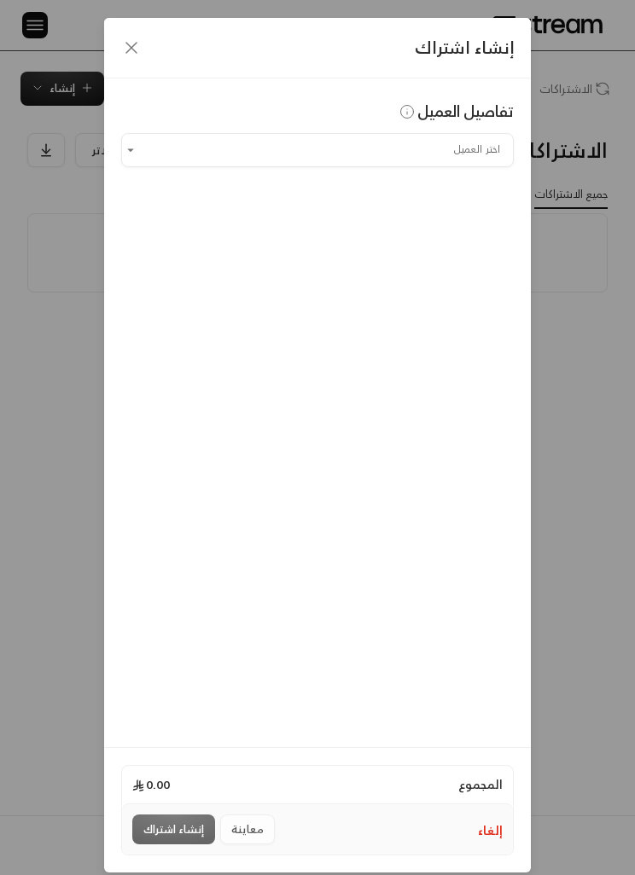
click at [341, 145] on input "اختر العميل" at bounding box center [317, 150] width 393 height 28
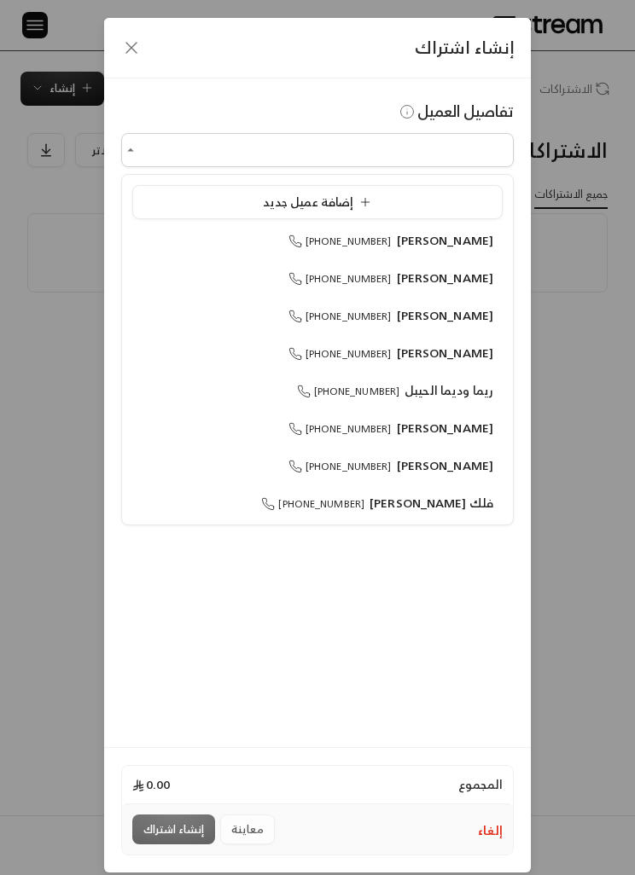
click at [461, 209] on div "إضافة عميل جديد" at bounding box center [318, 202] width 352 height 17
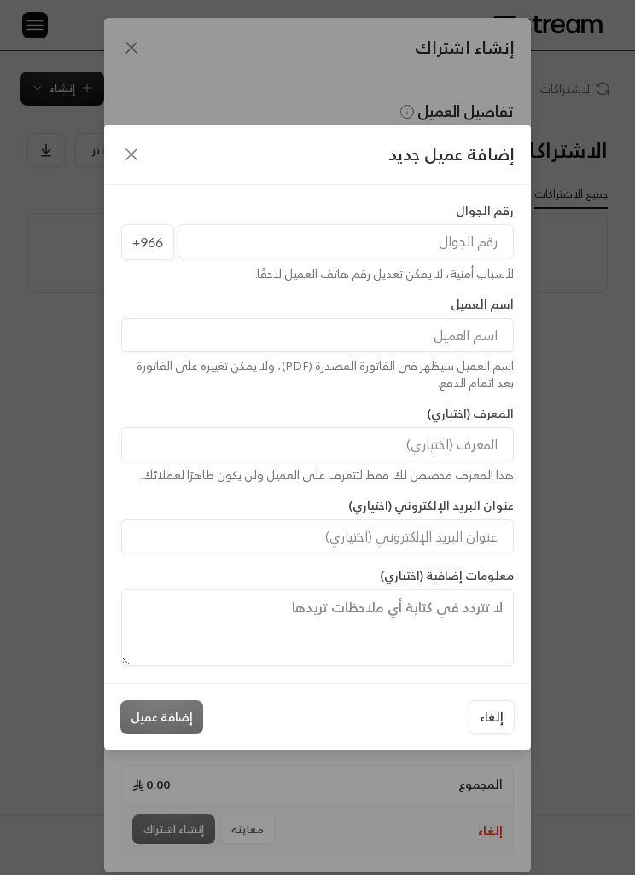
click at [481, 253] on input "tel" at bounding box center [345, 241] width 336 height 34
type input "0"
type input "509878778"
click at [474, 329] on input at bounding box center [317, 335] width 393 height 34
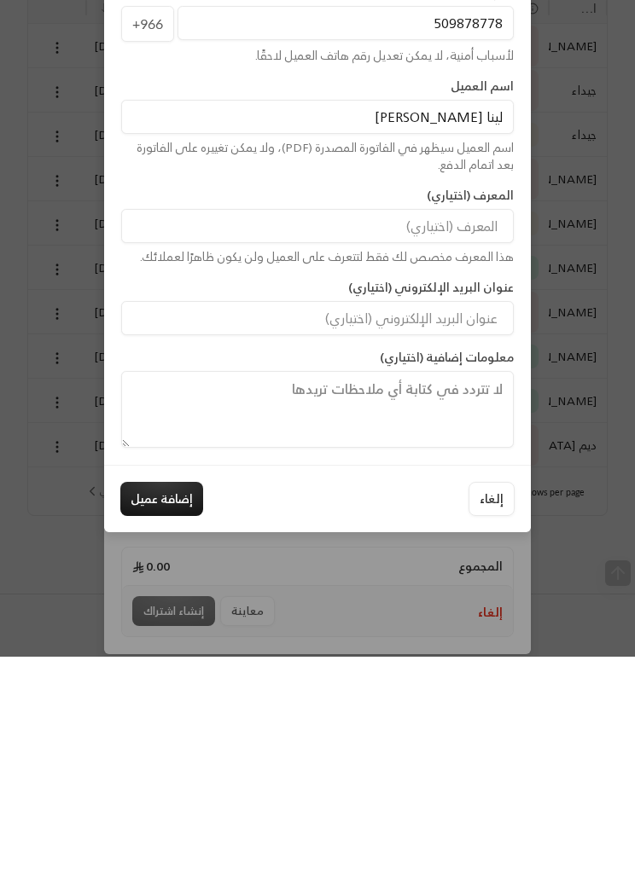
type input "لينا الدبيسي"
click at [181, 701] on button "إضافة عميل" at bounding box center [161, 718] width 83 height 34
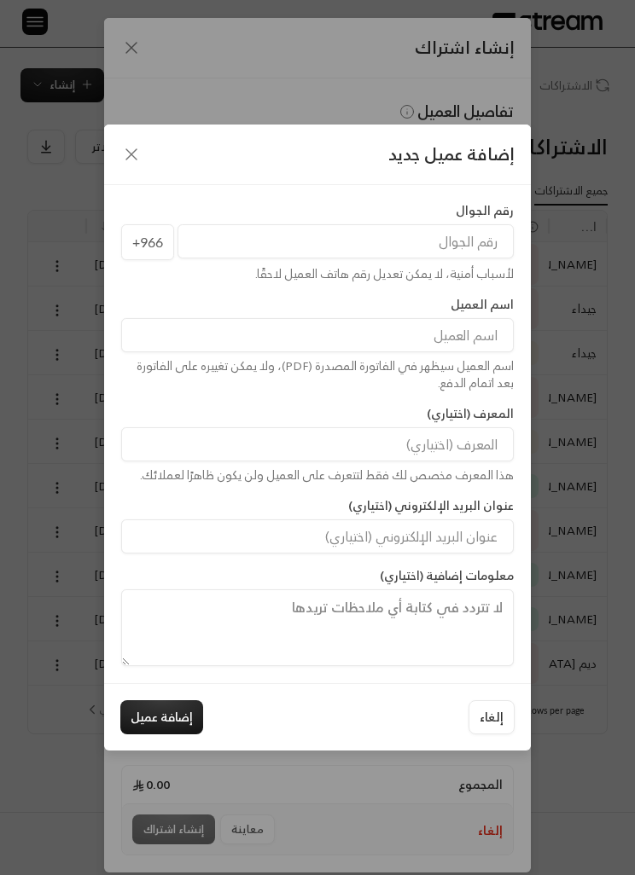
type input "**********"
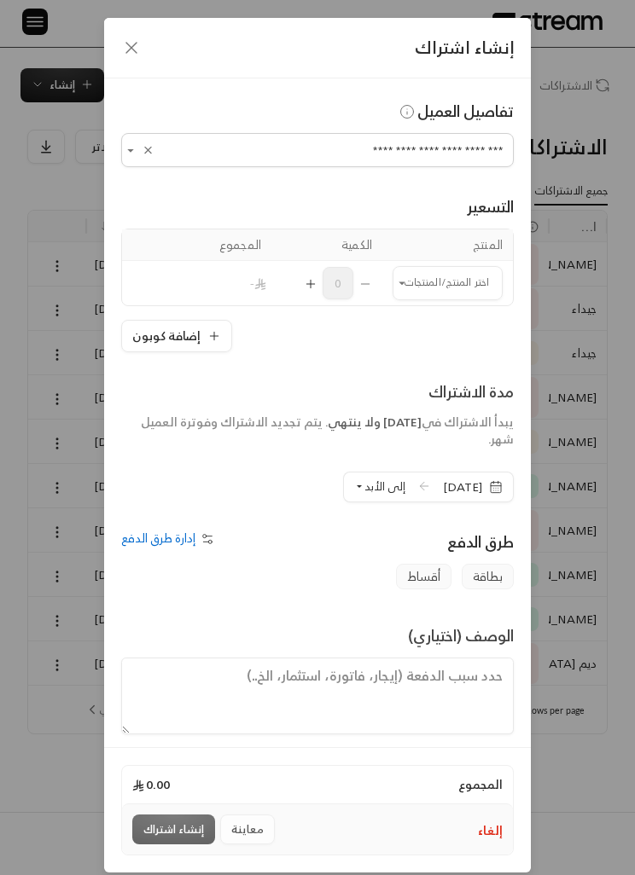
click at [486, 490] on span "28/08/2025" at bounding box center [473, 487] width 60 height 17
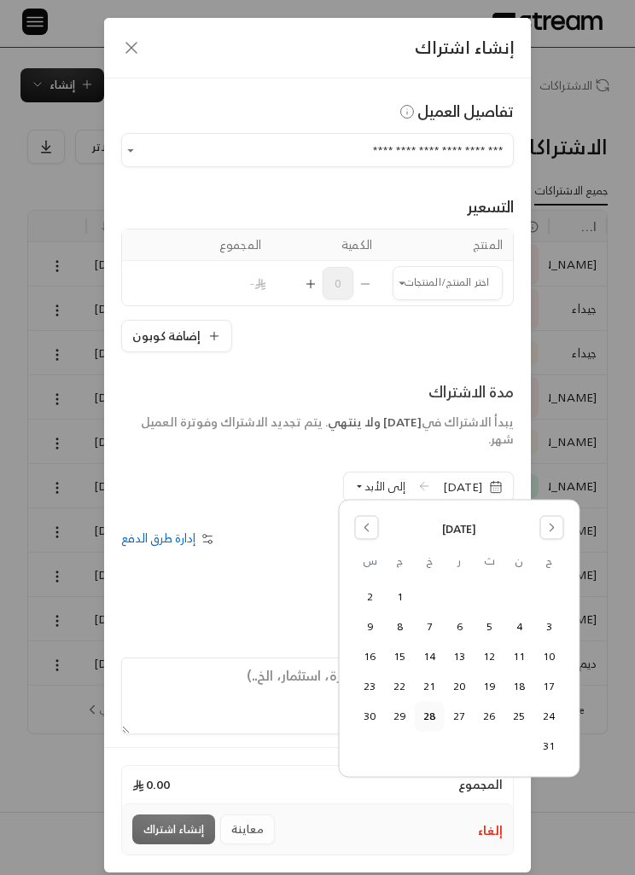
click at [542, 532] on button "Go to the Next Month" at bounding box center [552, 528] width 24 height 24
click at [512, 590] on button "1" at bounding box center [519, 597] width 28 height 28
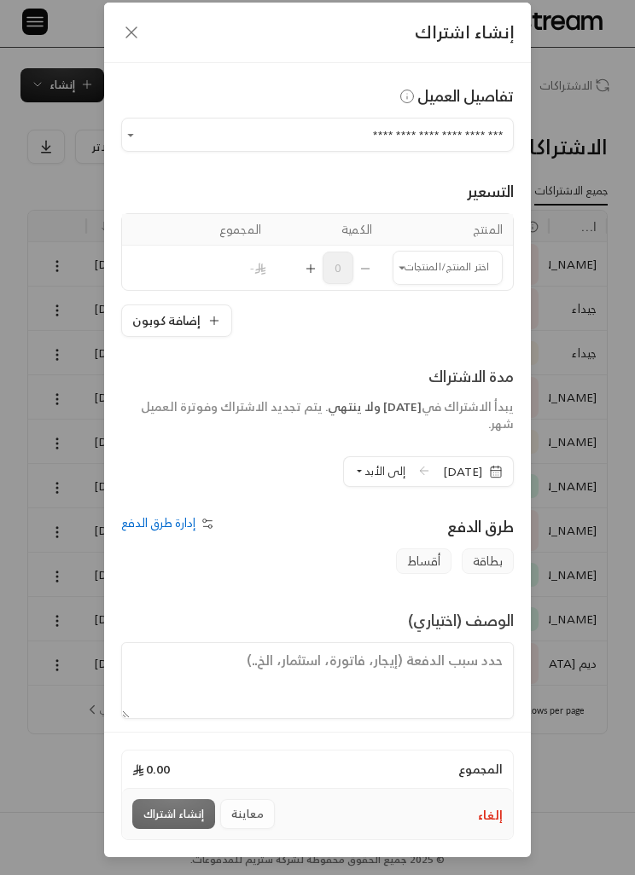
scroll to position [15, 0]
click at [451, 247] on td "اختر المنتج/المنتجات اختر المنتج/المنتجات" at bounding box center [447, 269] width 131 height 44
click at [454, 263] on input "اختر العميل" at bounding box center [448, 268] width 110 height 28
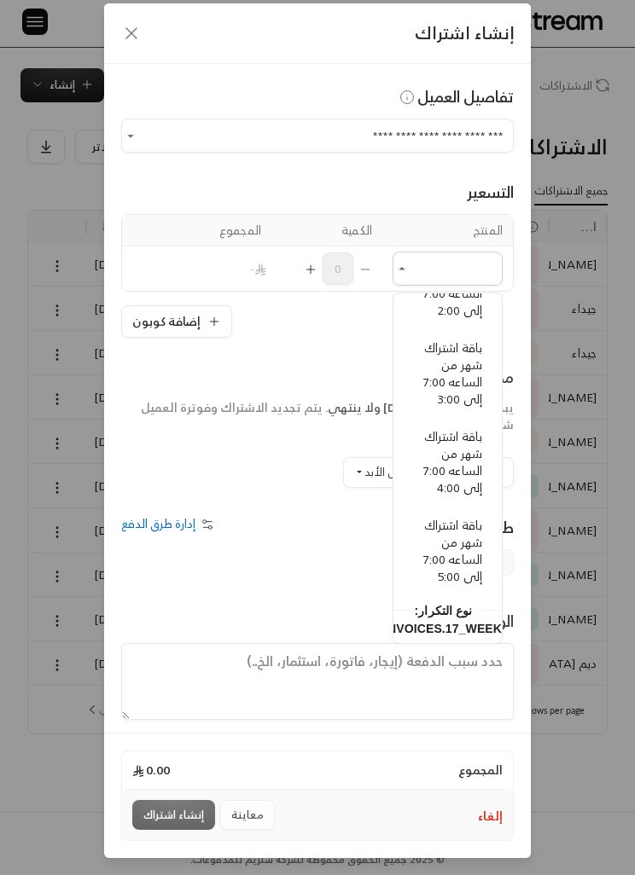
scroll to position [475, 0]
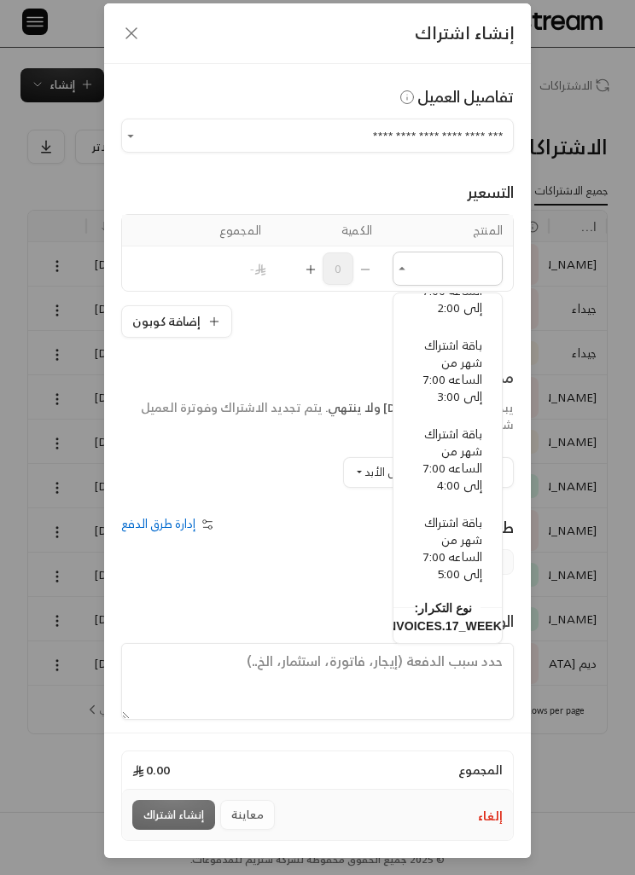
click at [470, 551] on span "باقة اشتراك شهر من الساعه 7:00 إلى 5:00" at bounding box center [452, 548] width 59 height 73
type input "**********"
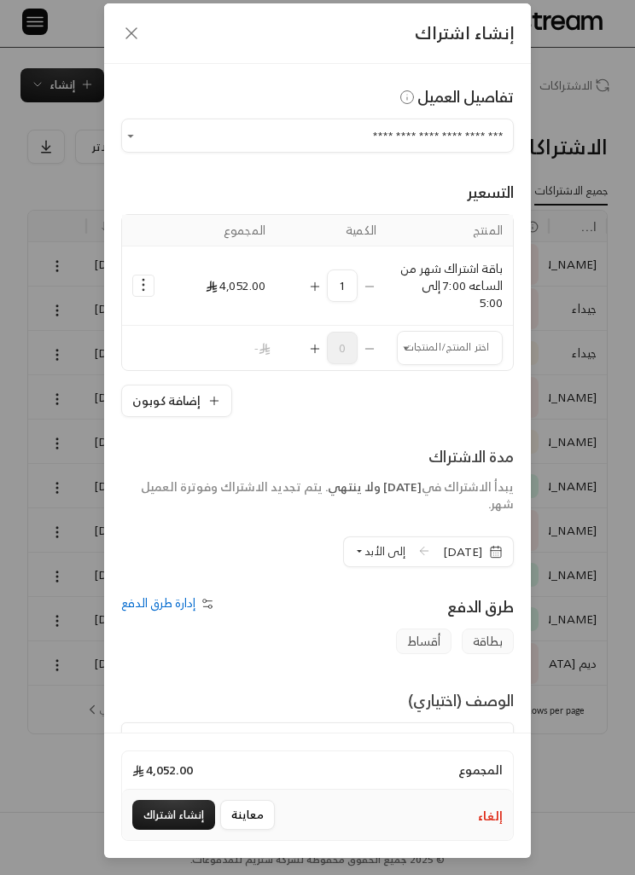
click at [364, 561] on span "إلى الأبد" at bounding box center [384, 552] width 41 height 20
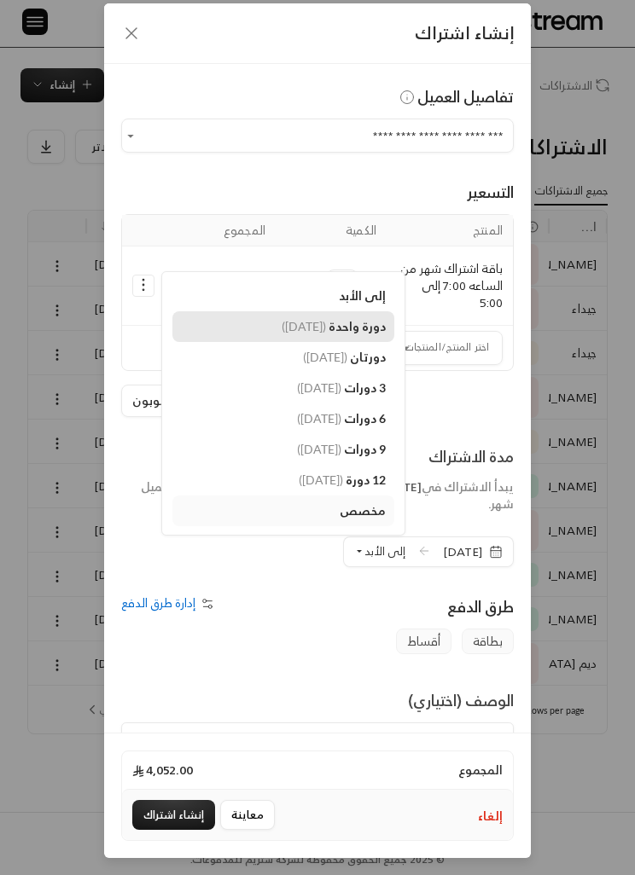
click at [344, 321] on span "دورة واحدة" at bounding box center [357, 326] width 57 height 15
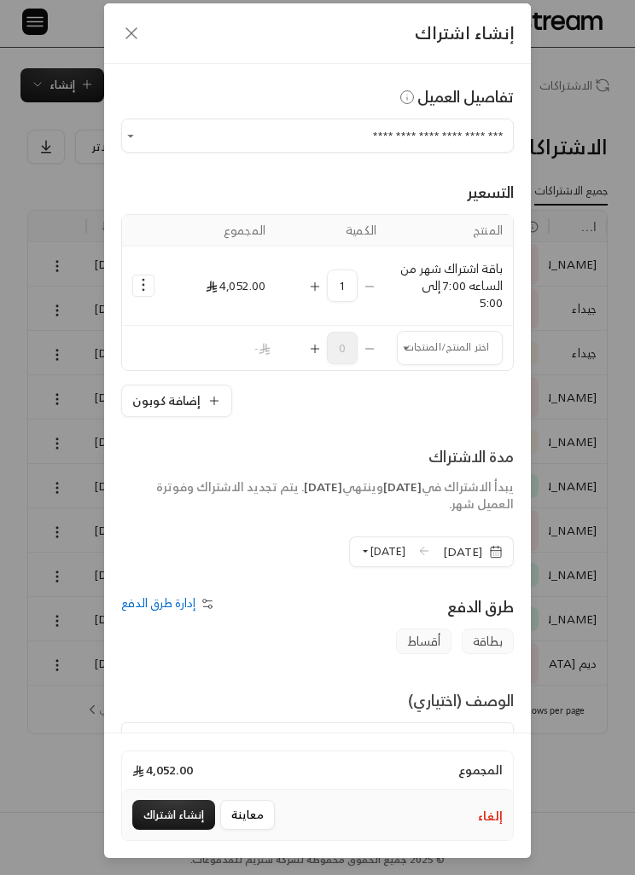
click at [189, 830] on button "إنشاء اشتراك" at bounding box center [173, 815] width 83 height 30
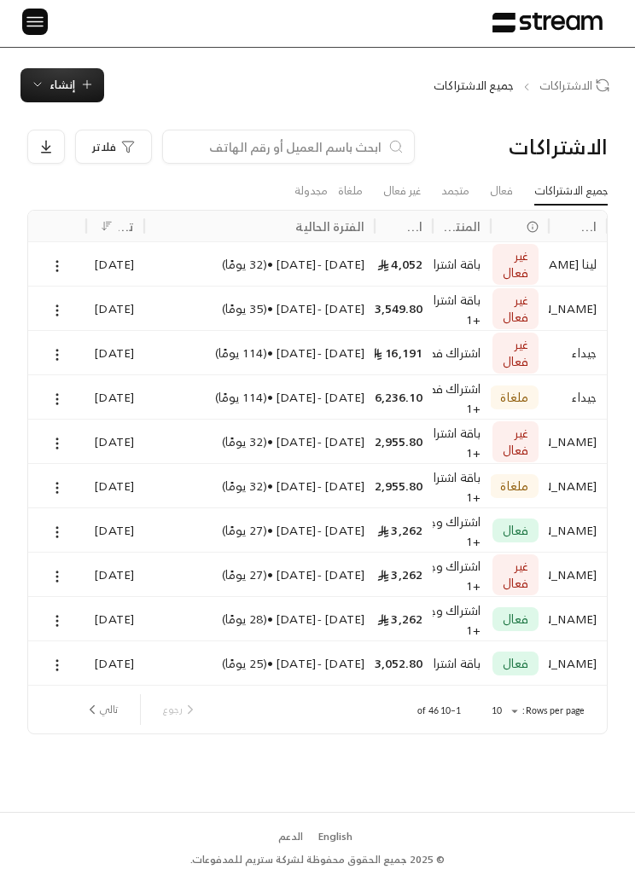
click at [62, 260] on icon at bounding box center [56, 266] width 15 height 15
click at [87, 342] on li "إلغاء" at bounding box center [75, 337] width 40 height 29
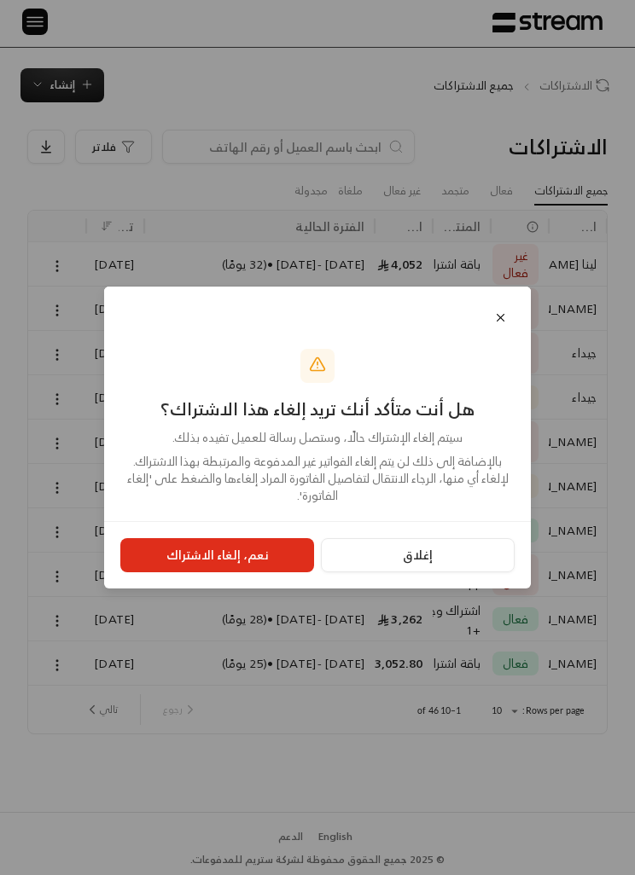
click at [251, 573] on button "نعم، إلغاء الاشتراك" at bounding box center [217, 555] width 194 height 34
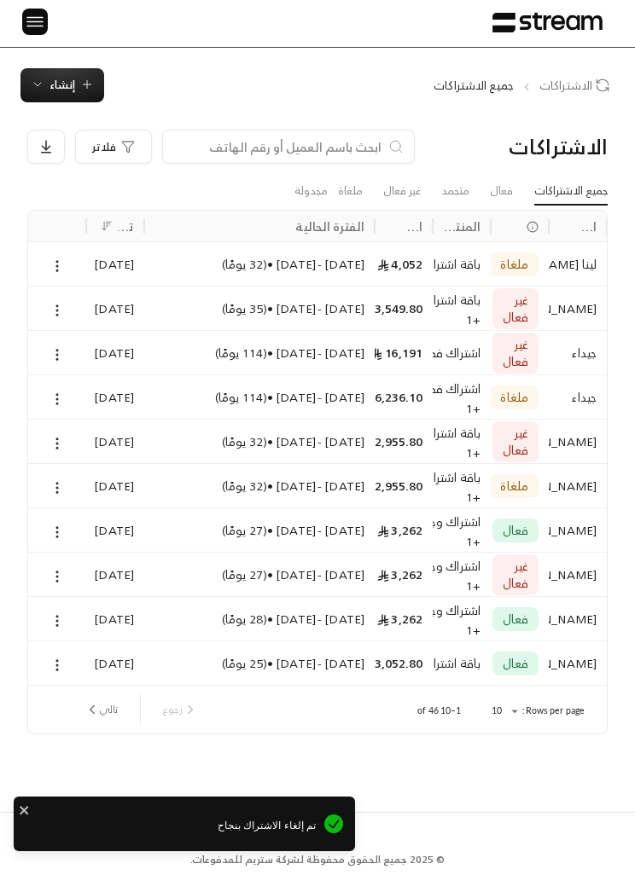
click at [64, 259] on icon at bounding box center [56, 266] width 15 height 15
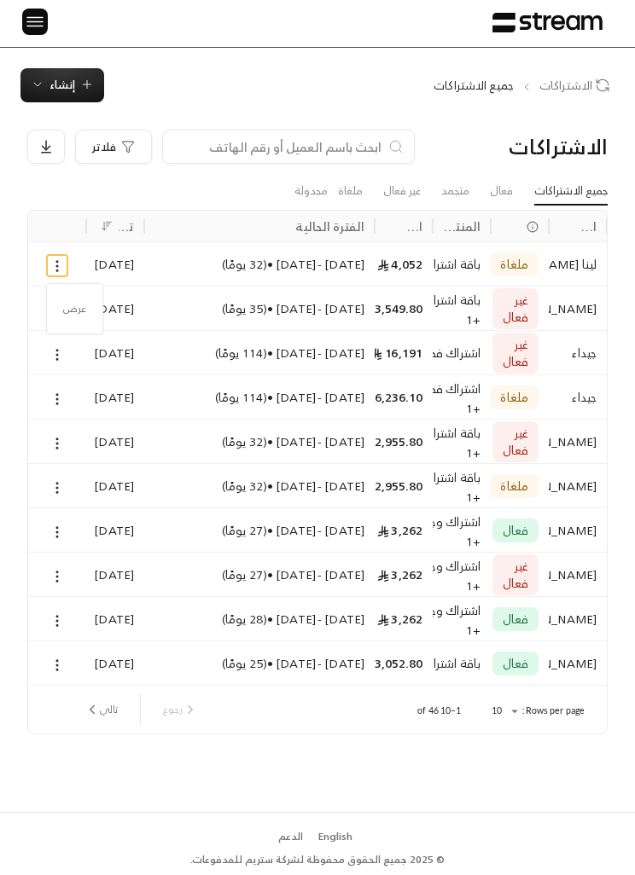
click at [81, 310] on link "عرض" at bounding box center [75, 308] width 40 height 29
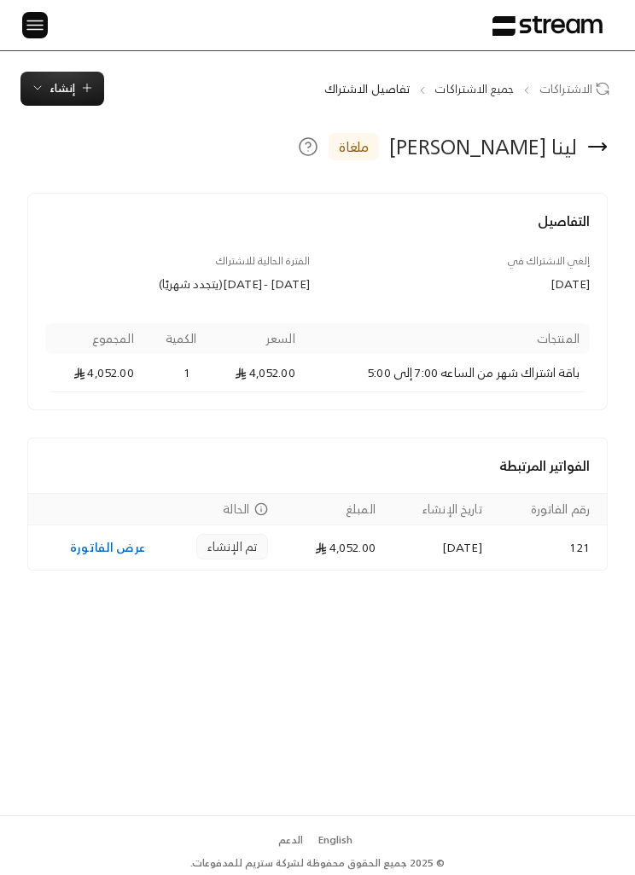
click at [74, 86] on span "إنشاء" at bounding box center [62, 89] width 26 height 20
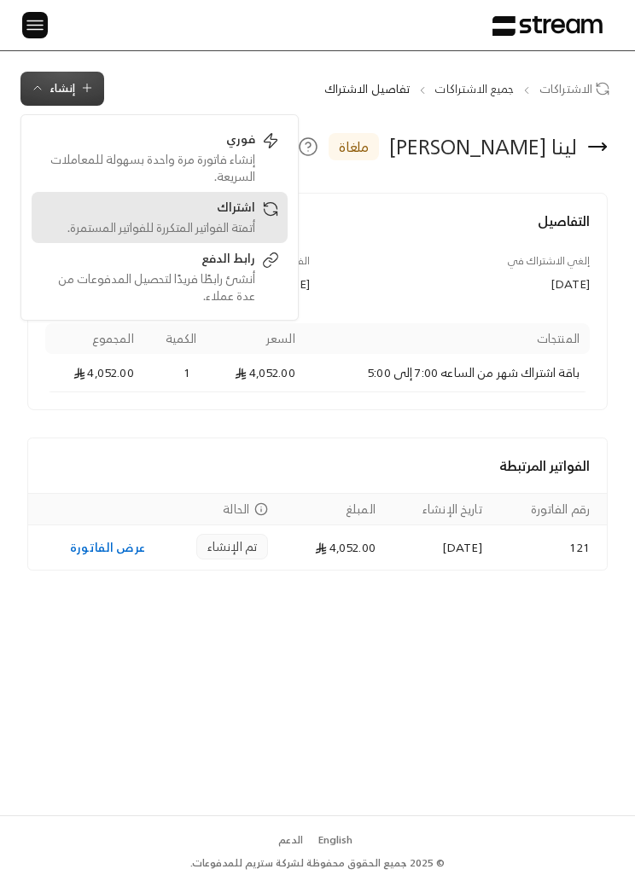
click at [247, 229] on div "أتمتة الفواتير المتكررة للفواتير المستمرة." at bounding box center [147, 227] width 215 height 17
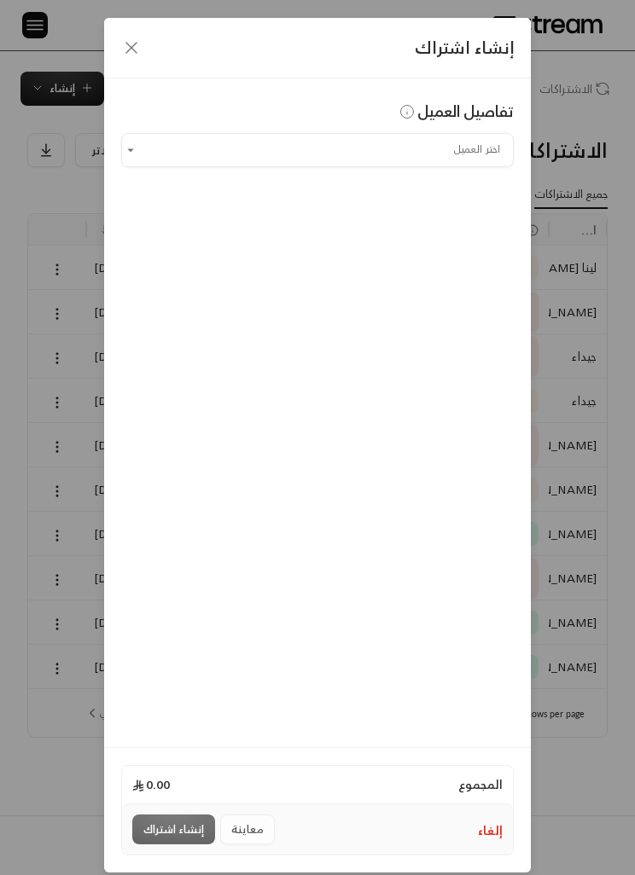
click at [468, 143] on input "اختر العميل" at bounding box center [317, 150] width 393 height 28
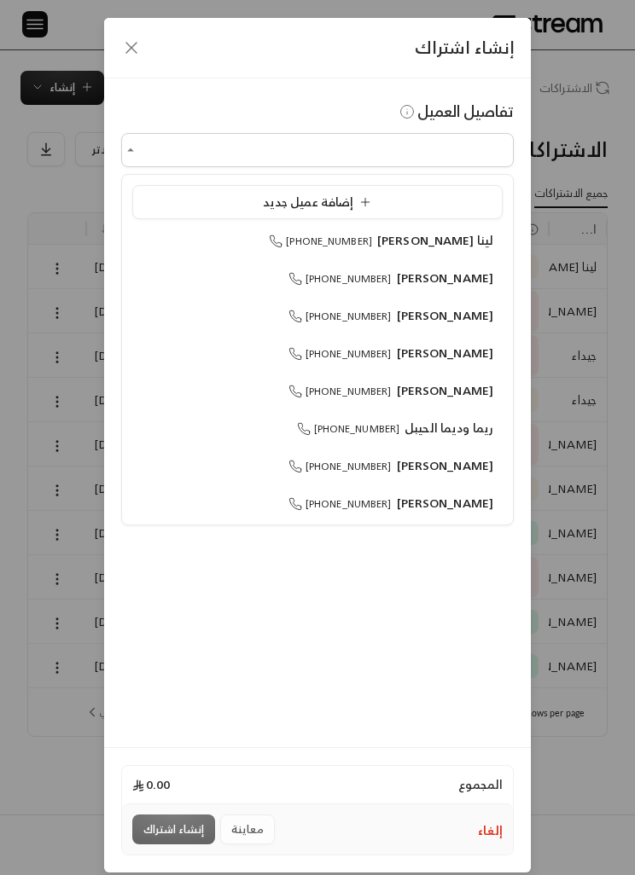
click at [469, 245] on span "لينا الدبيسي" at bounding box center [435, 240] width 116 height 21
type input "**********"
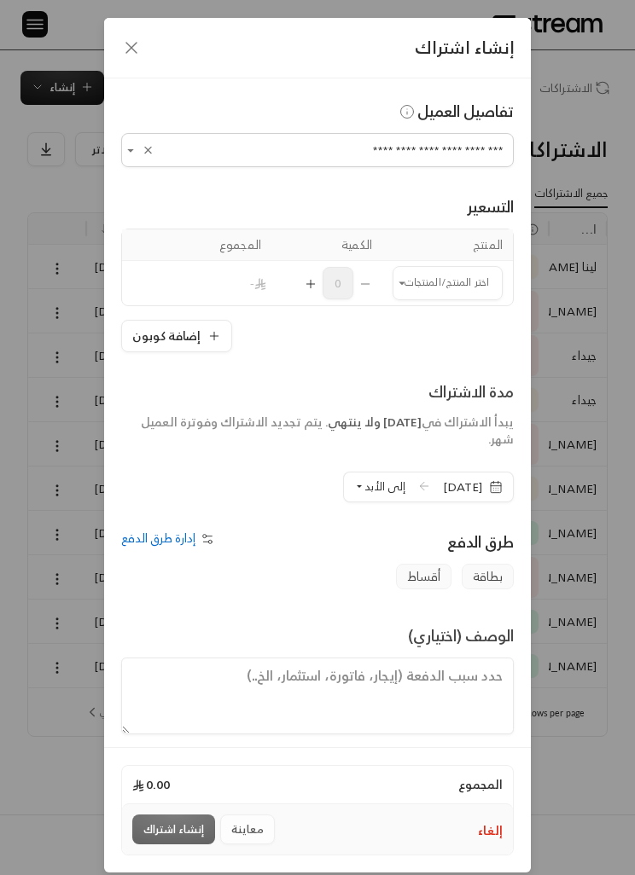
click at [460, 279] on input "اختر العميل" at bounding box center [448, 283] width 110 height 28
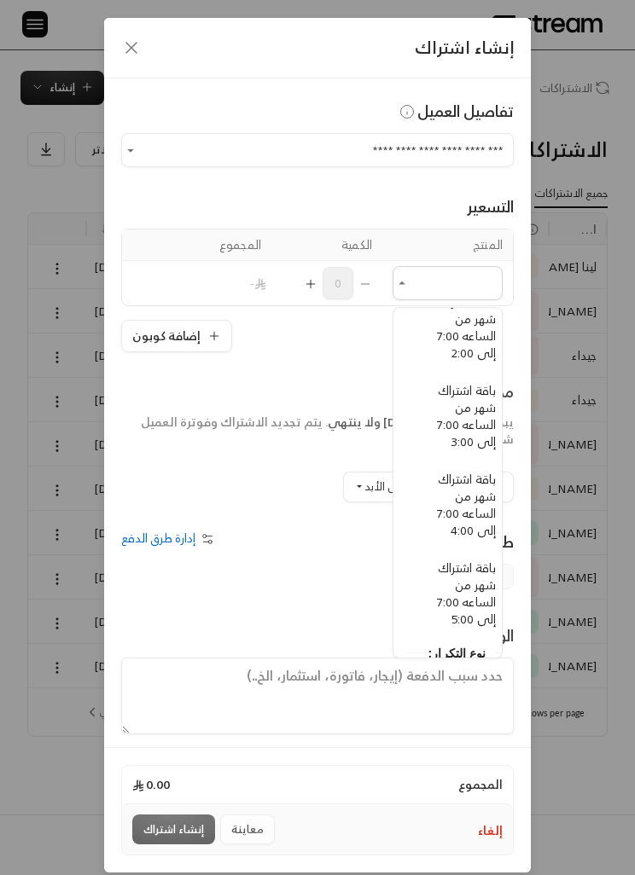
scroll to position [505, -16]
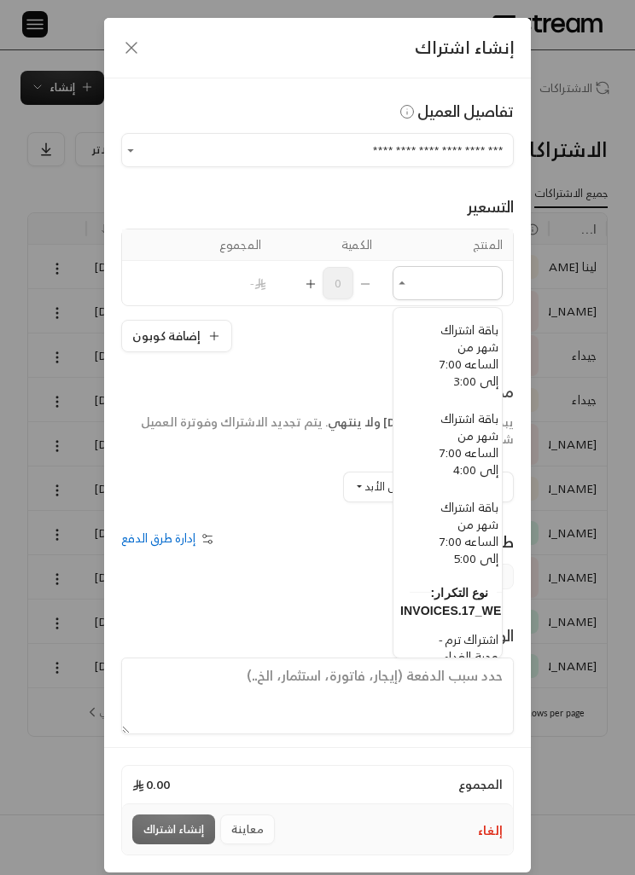
click at [479, 554] on span "باقة اشتراك شهر من الساعه 7:00 إلى 5:00" at bounding box center [468, 533] width 59 height 73
type input "**********"
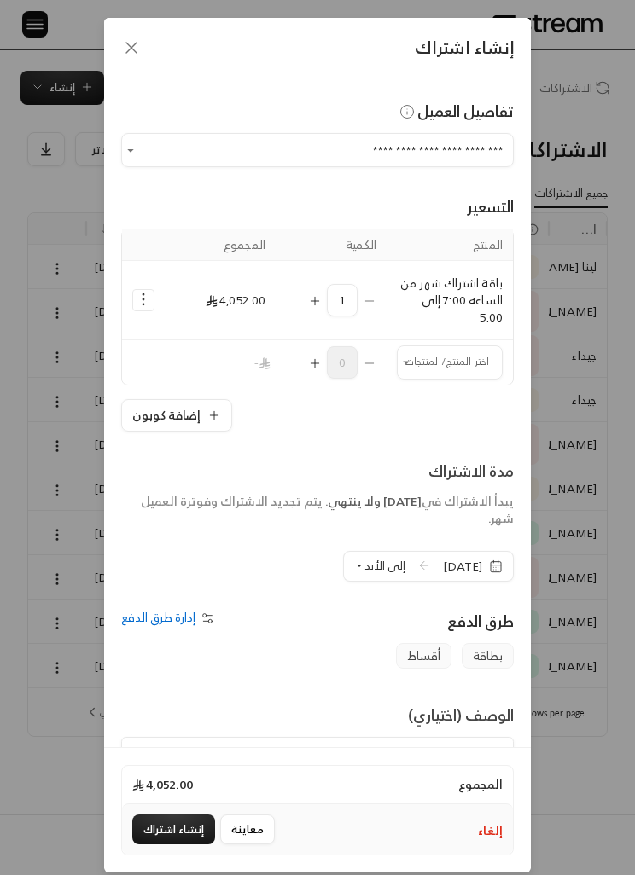
click at [125, 300] on td "Selected Products" at bounding box center [143, 300] width 43 height 79
click at [141, 301] on icon "Selected Products" at bounding box center [143, 299] width 17 height 17
click at [236, 348] on span "إضافة كوبون" at bounding box center [213, 343] width 56 height 18
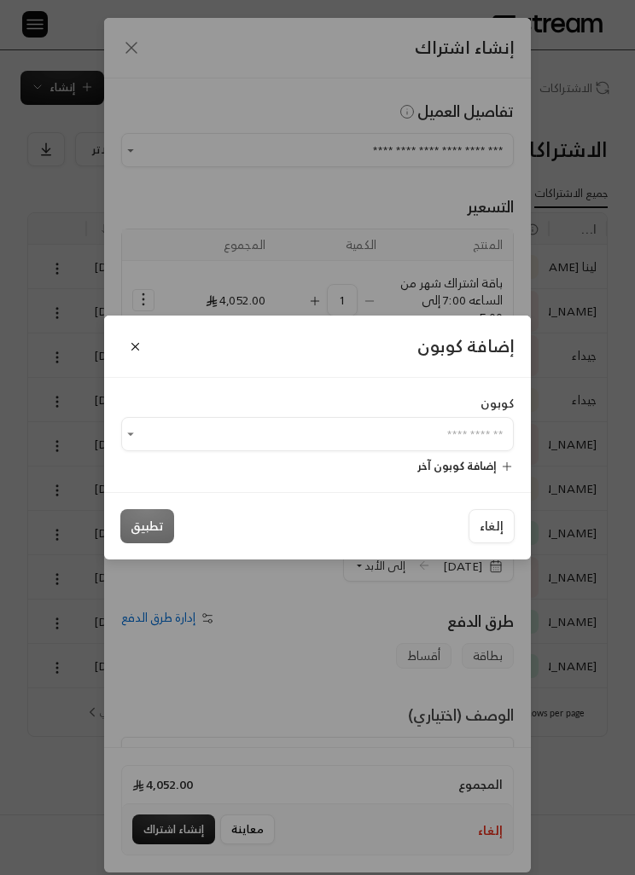
click at [472, 449] on input "اختر العميل" at bounding box center [317, 435] width 393 height 28
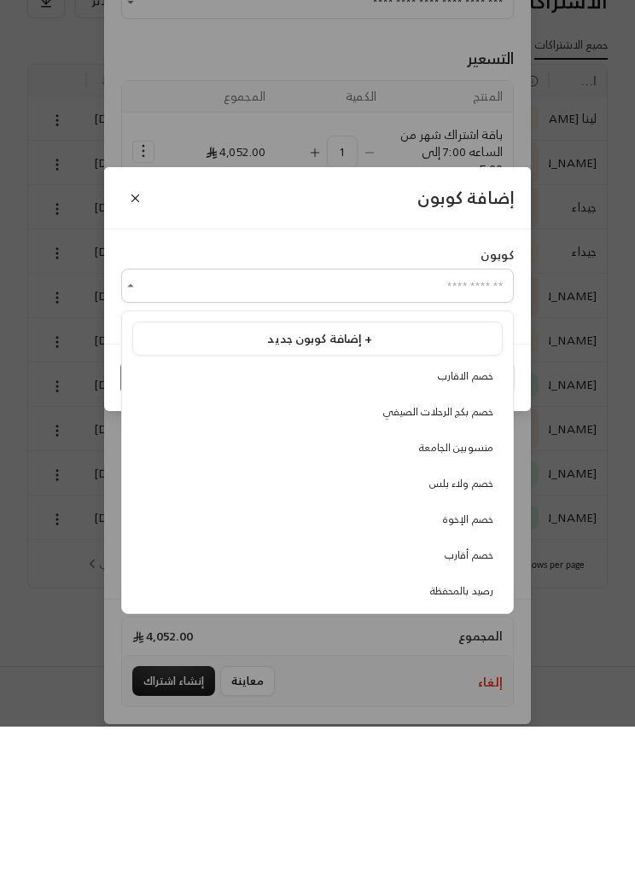
click at [488, 623] on span "خصم ولاء بلس" at bounding box center [461, 632] width 64 height 18
type input "**********"
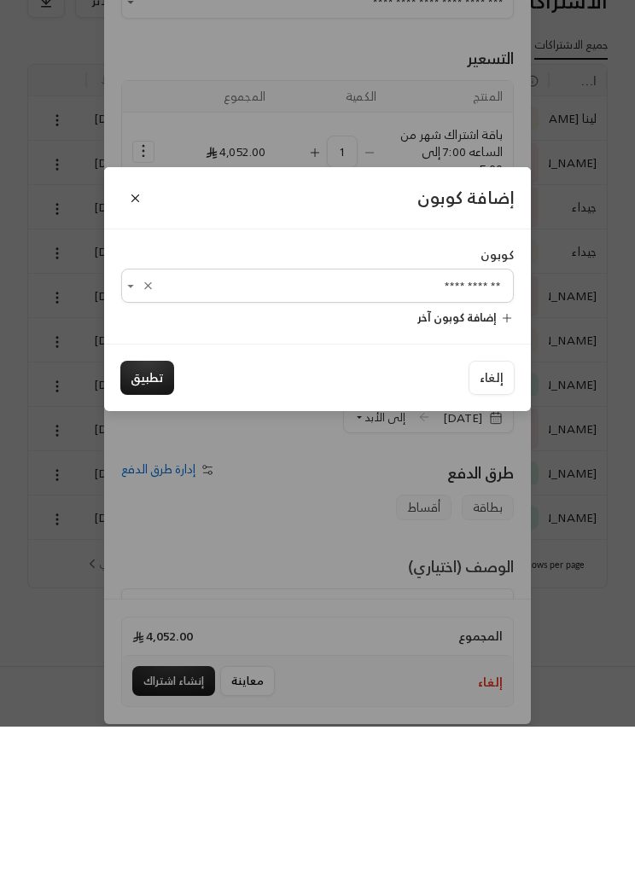
click at [153, 509] on button "تطبيق" at bounding box center [147, 526] width 54 height 34
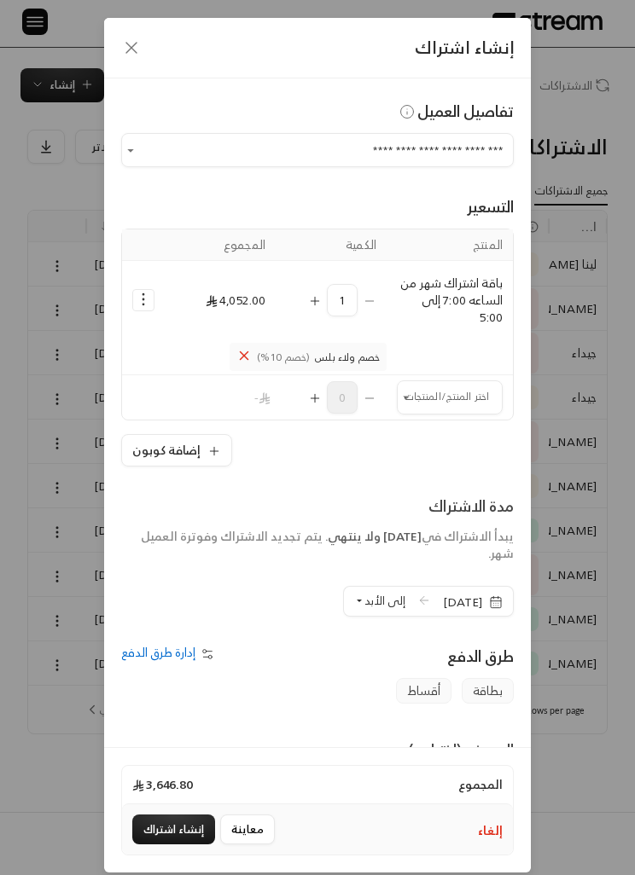
click at [501, 599] on icon "button" at bounding box center [496, 603] width 14 height 14
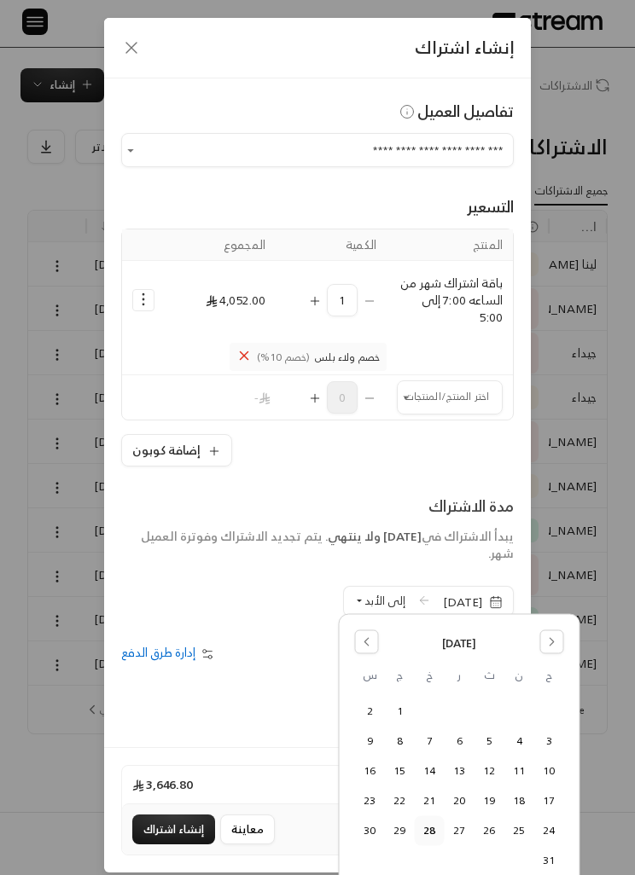
click at [555, 644] on icon "Go to the Next Month" at bounding box center [552, 643] width 12 height 12
click at [520, 713] on button "1" at bounding box center [519, 711] width 28 height 28
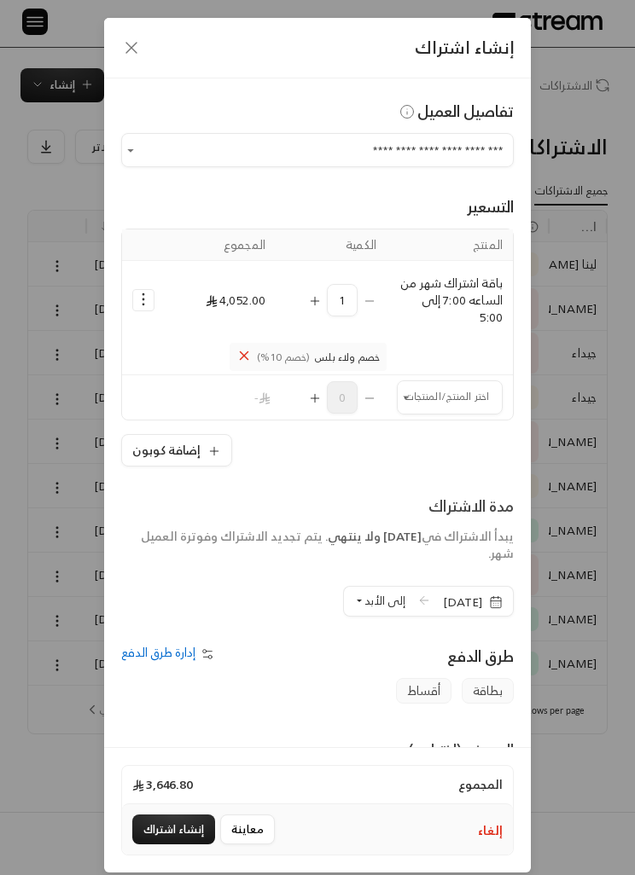
click at [364, 603] on span "إلى الأبد" at bounding box center [384, 601] width 41 height 20
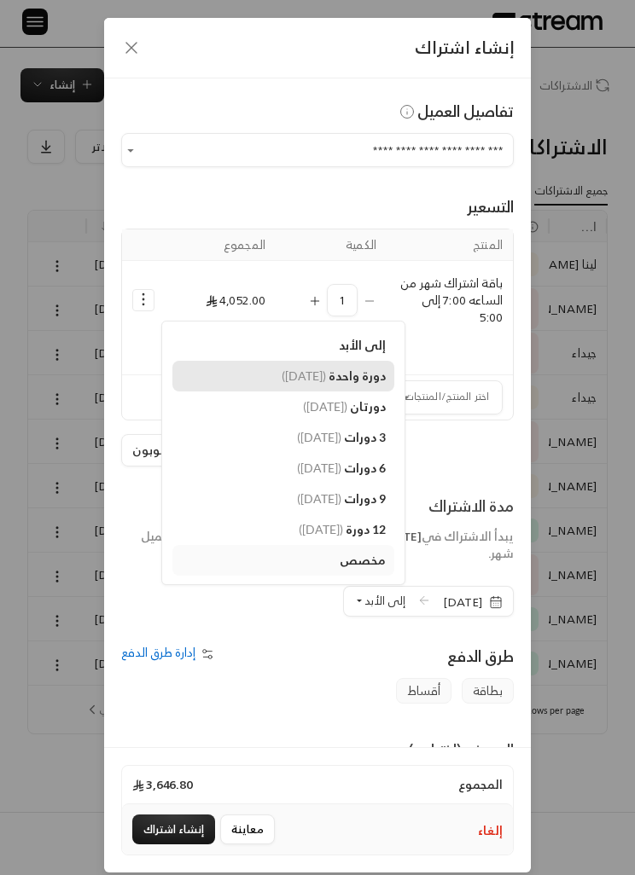
click at [349, 378] on span "دورة واحدة" at bounding box center [357, 376] width 57 height 15
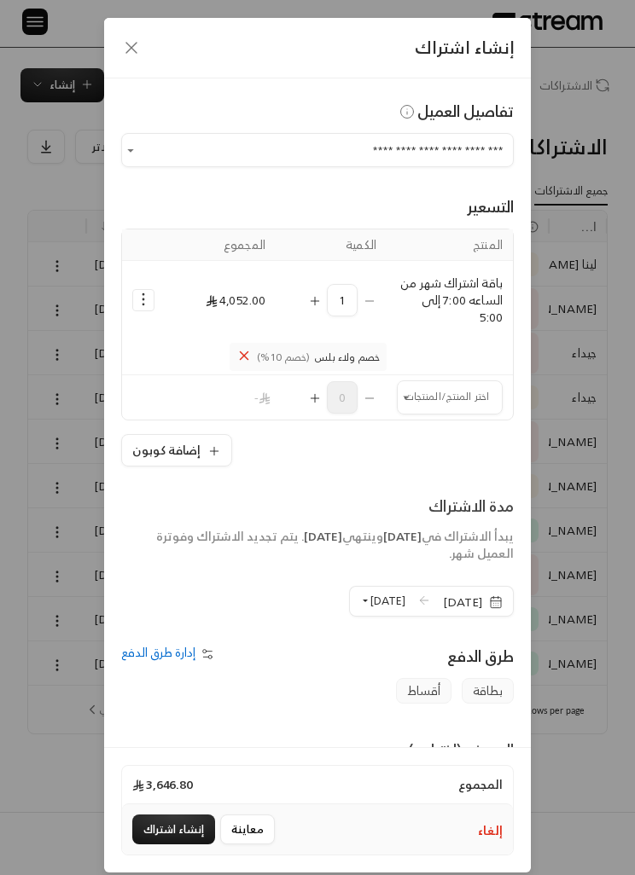
click at [186, 845] on button "إنشاء اشتراك" at bounding box center [173, 830] width 83 height 30
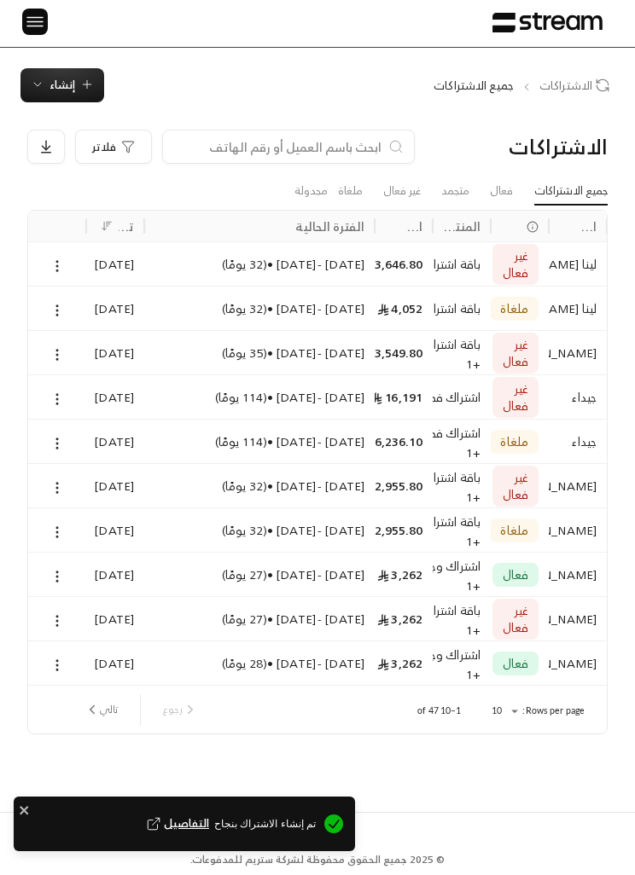
click at [36, 23] on img at bounding box center [35, 21] width 20 height 21
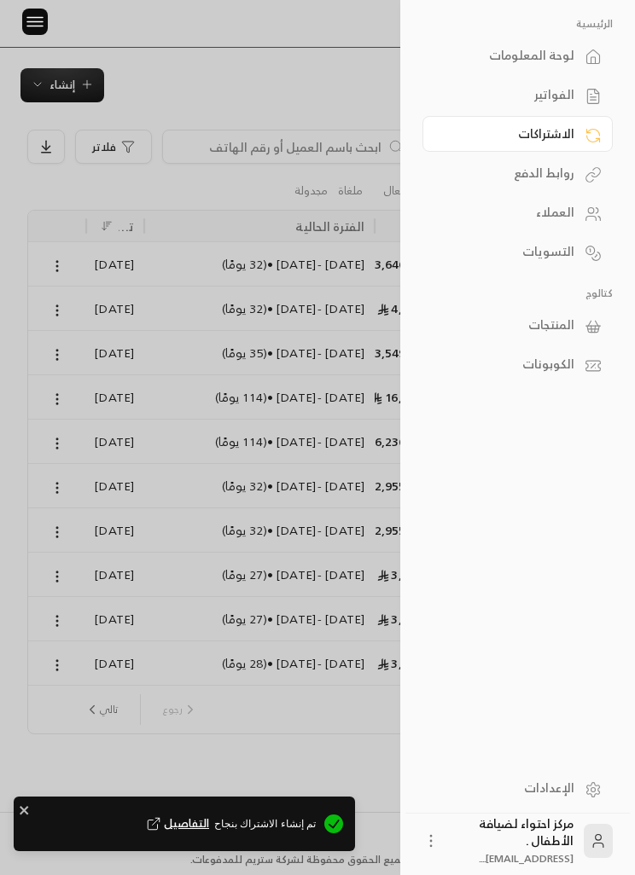
click at [570, 91] on div "الفواتير" at bounding box center [509, 94] width 131 height 17
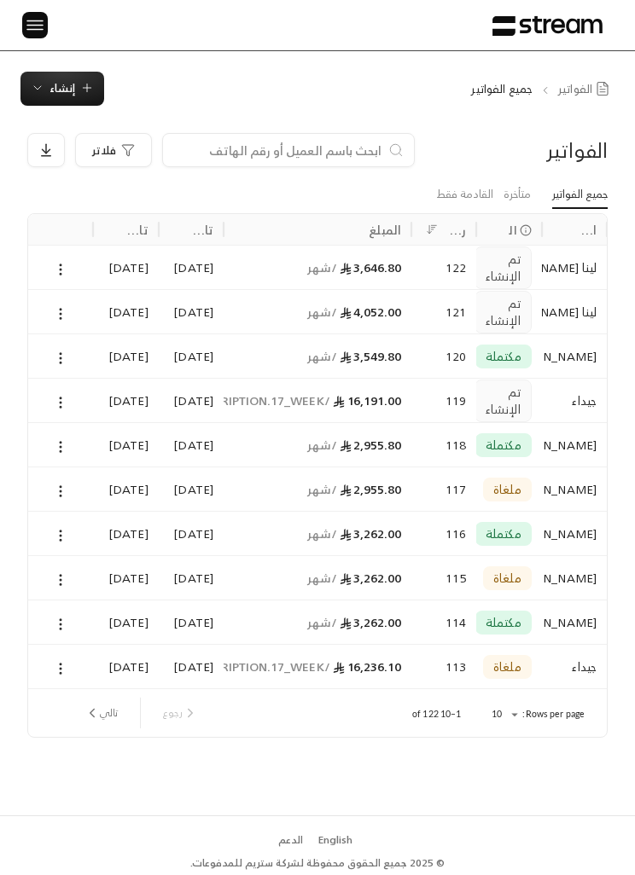
click at [44, 34] on img at bounding box center [35, 25] width 20 height 21
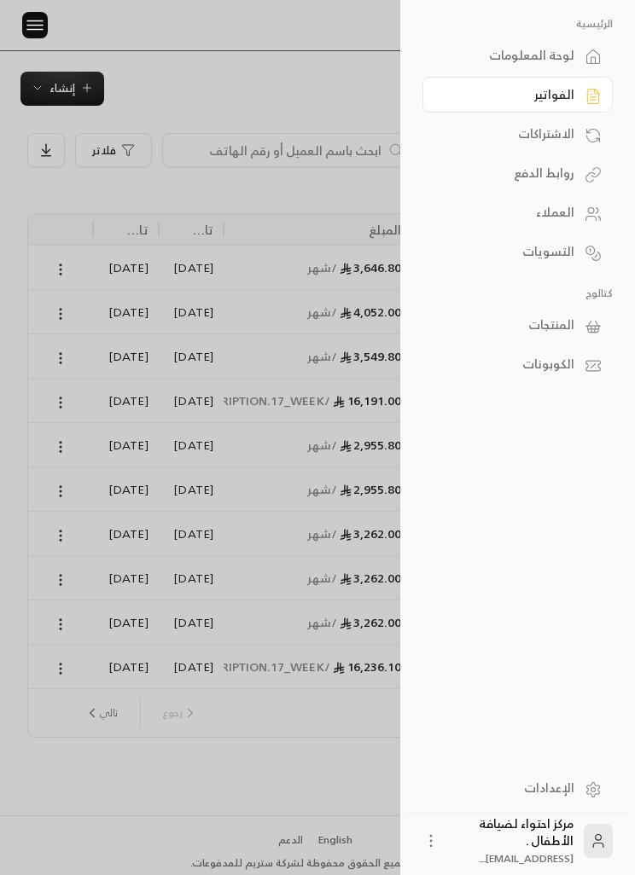
click at [573, 134] on div "الاشتراكات" at bounding box center [509, 133] width 131 height 17
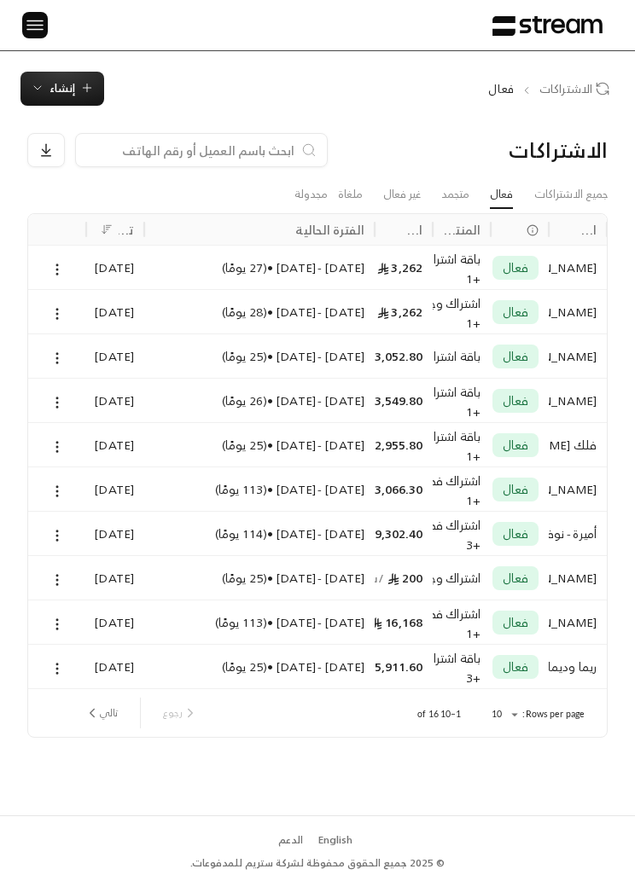
click at [584, 192] on link "جميع الاشتراكات" at bounding box center [570, 194] width 73 height 27
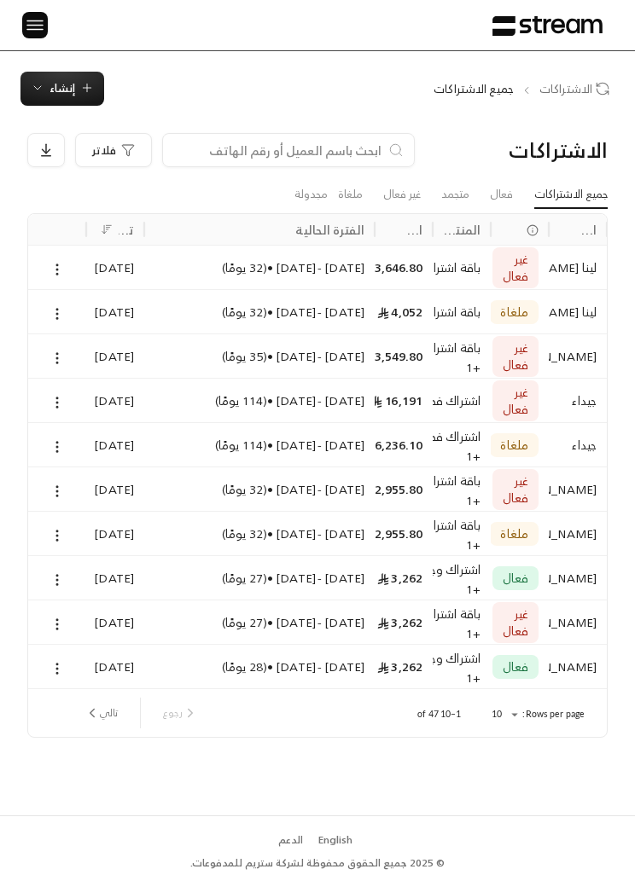
click at [48, 271] on button at bounding box center [57, 269] width 19 height 20
click at [84, 309] on link "عرض" at bounding box center [75, 312] width 40 height 29
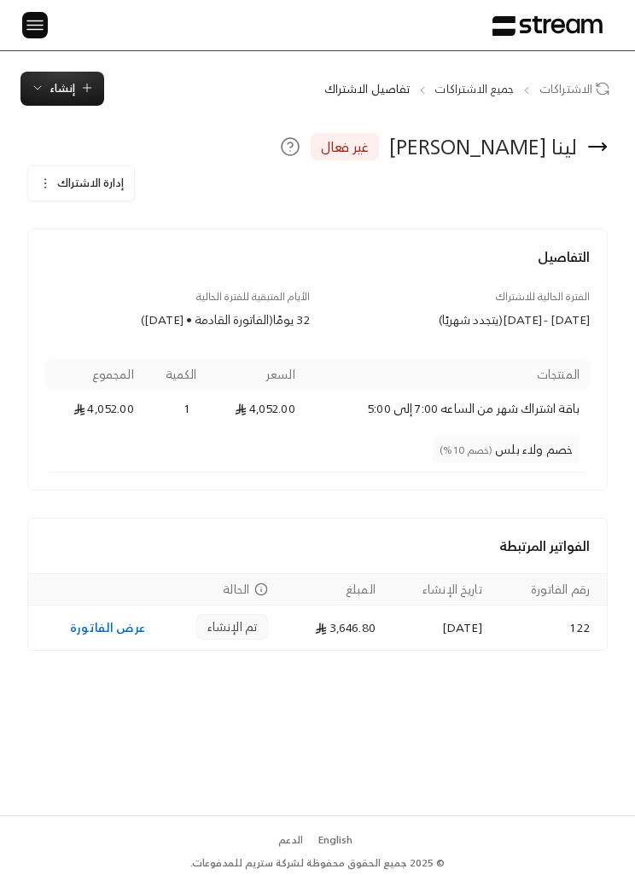
click at [84, 179] on span "إدارة الاشتراك" at bounding box center [90, 183] width 67 height 20
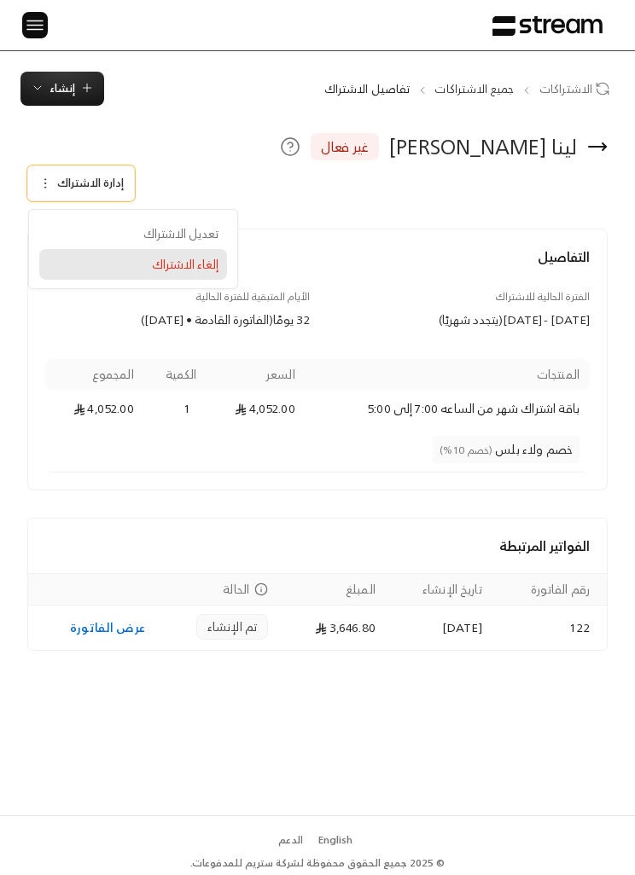
click at [200, 259] on span "إلغاء الاشتراك" at bounding box center [185, 264] width 67 height 15
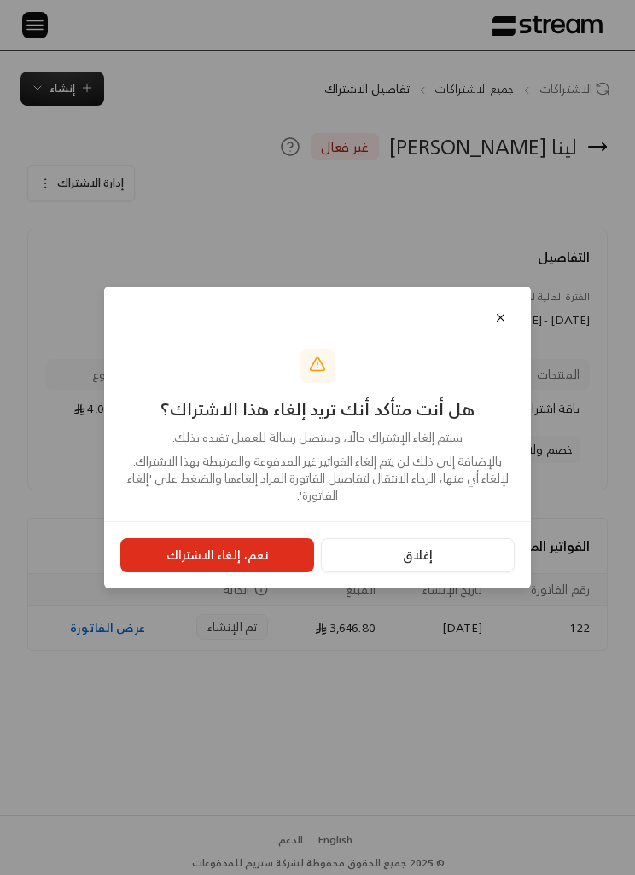
click at [235, 573] on button "نعم، إلغاء الاشتراك" at bounding box center [217, 555] width 194 height 34
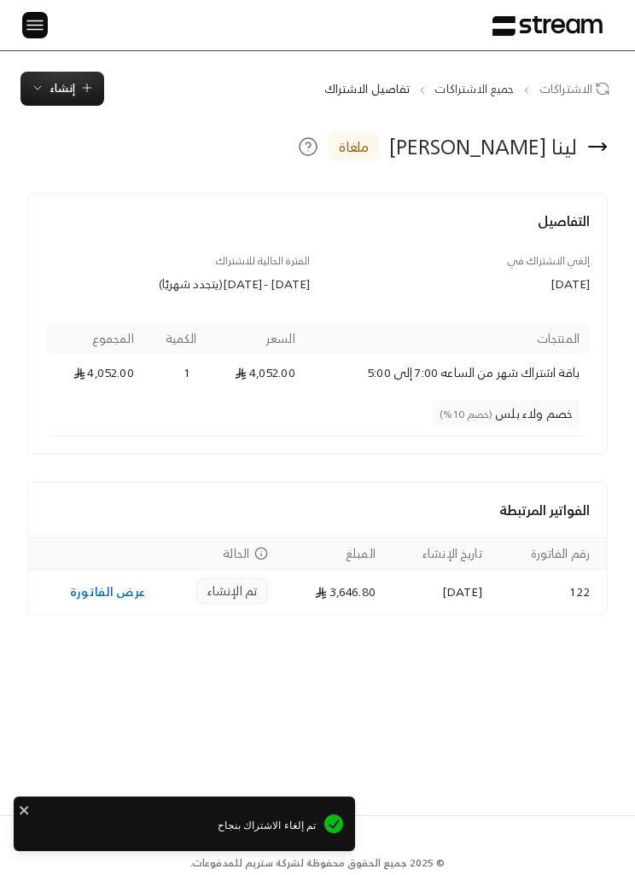
click at [39, 32] on img at bounding box center [35, 25] width 20 height 21
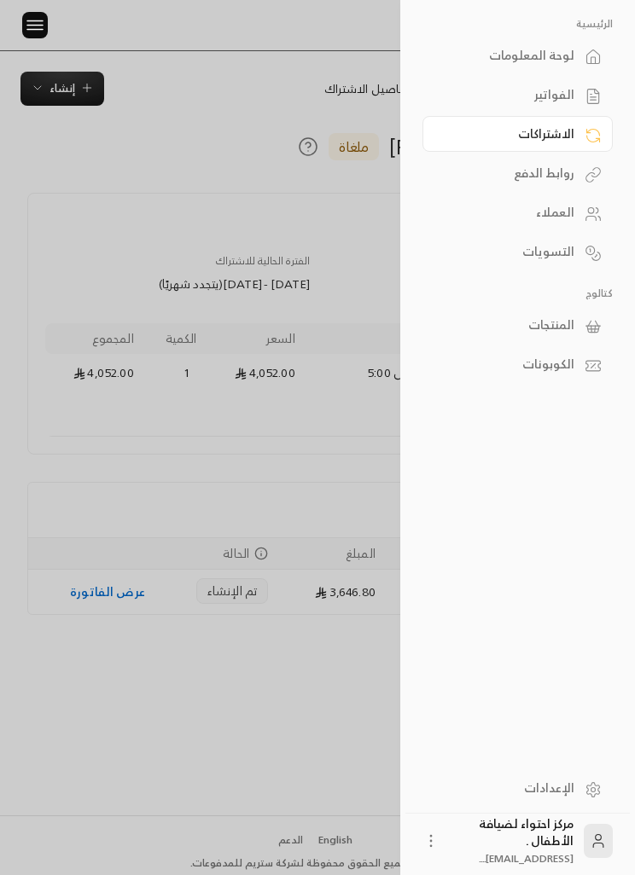
click at [577, 93] on link "الفواتير" at bounding box center [517, 95] width 190 height 36
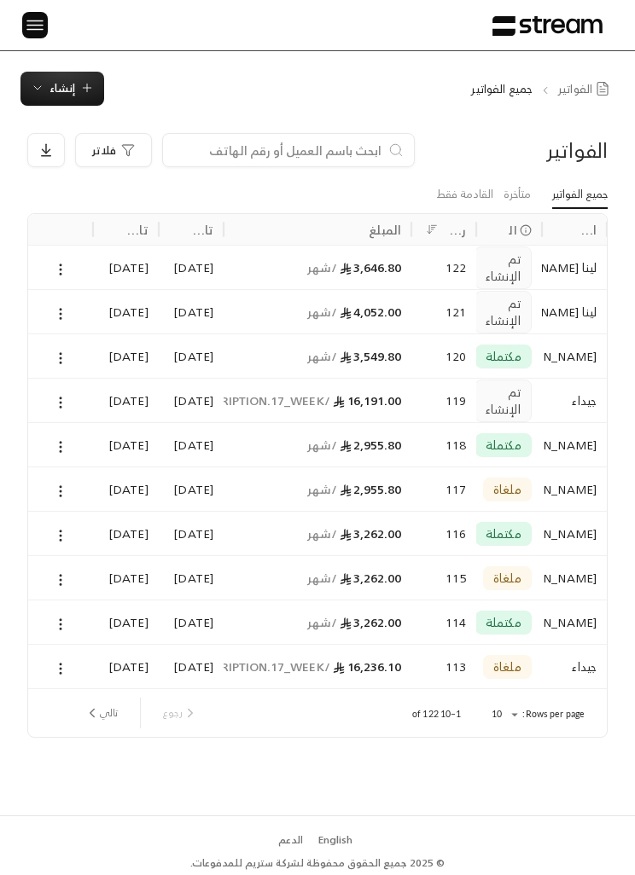
click at [67, 304] on button at bounding box center [60, 314] width 19 height 20
click at [84, 352] on li "عرض" at bounding box center [78, 356] width 40 height 29
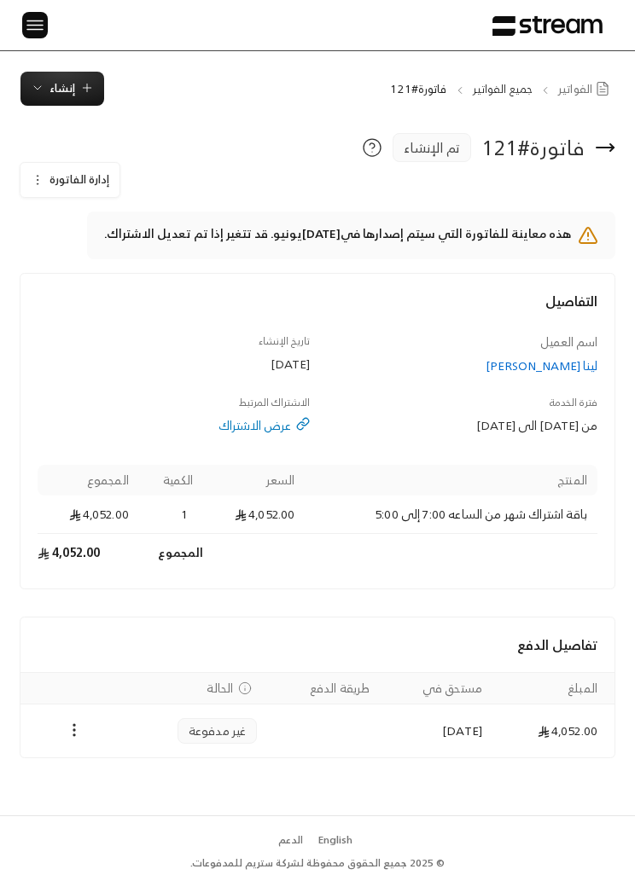
click at [74, 733] on icon "Payments" at bounding box center [74, 730] width 17 height 17
click at [45, 176] on div at bounding box center [317, 437] width 635 height 875
click at [38, 169] on button "إدارة الفاتورة" at bounding box center [69, 180] width 99 height 34
click at [119, 269] on link "إلغاء" at bounding box center [85, 258] width 106 height 29
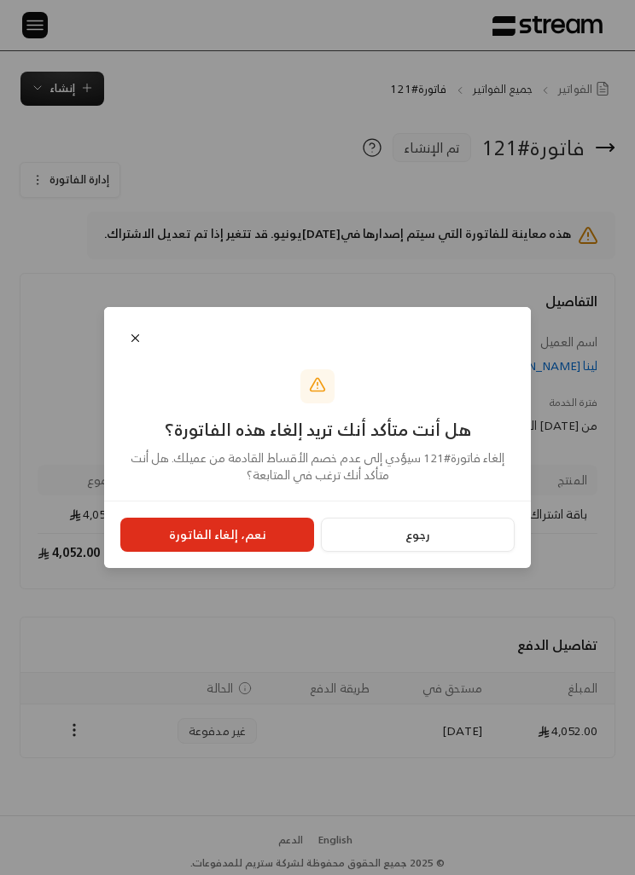
click at [211, 552] on button "نعم، إلغاء الفاتورة" at bounding box center [217, 535] width 194 height 34
